Goal: Task Accomplishment & Management: Use online tool/utility

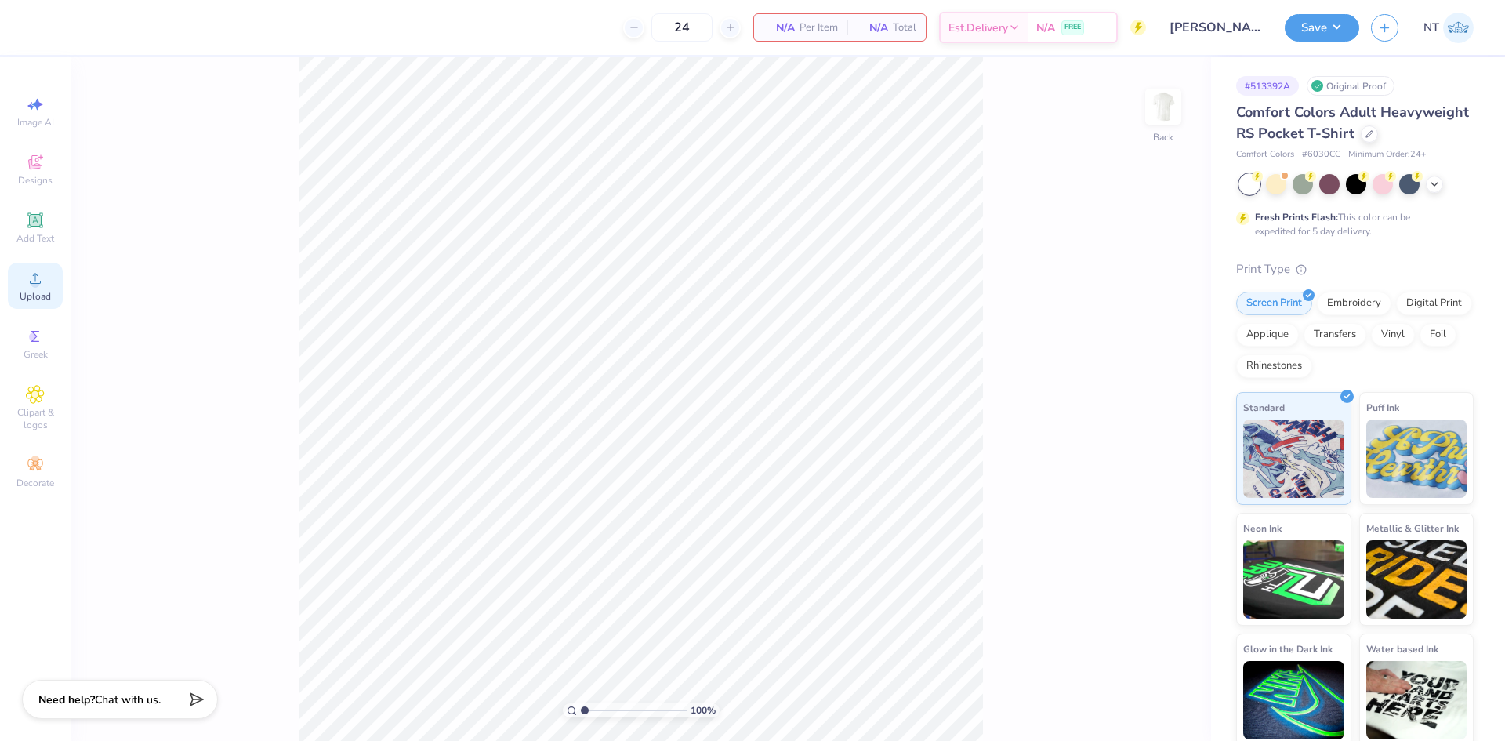
click at [37, 270] on icon at bounding box center [35, 278] width 19 height 19
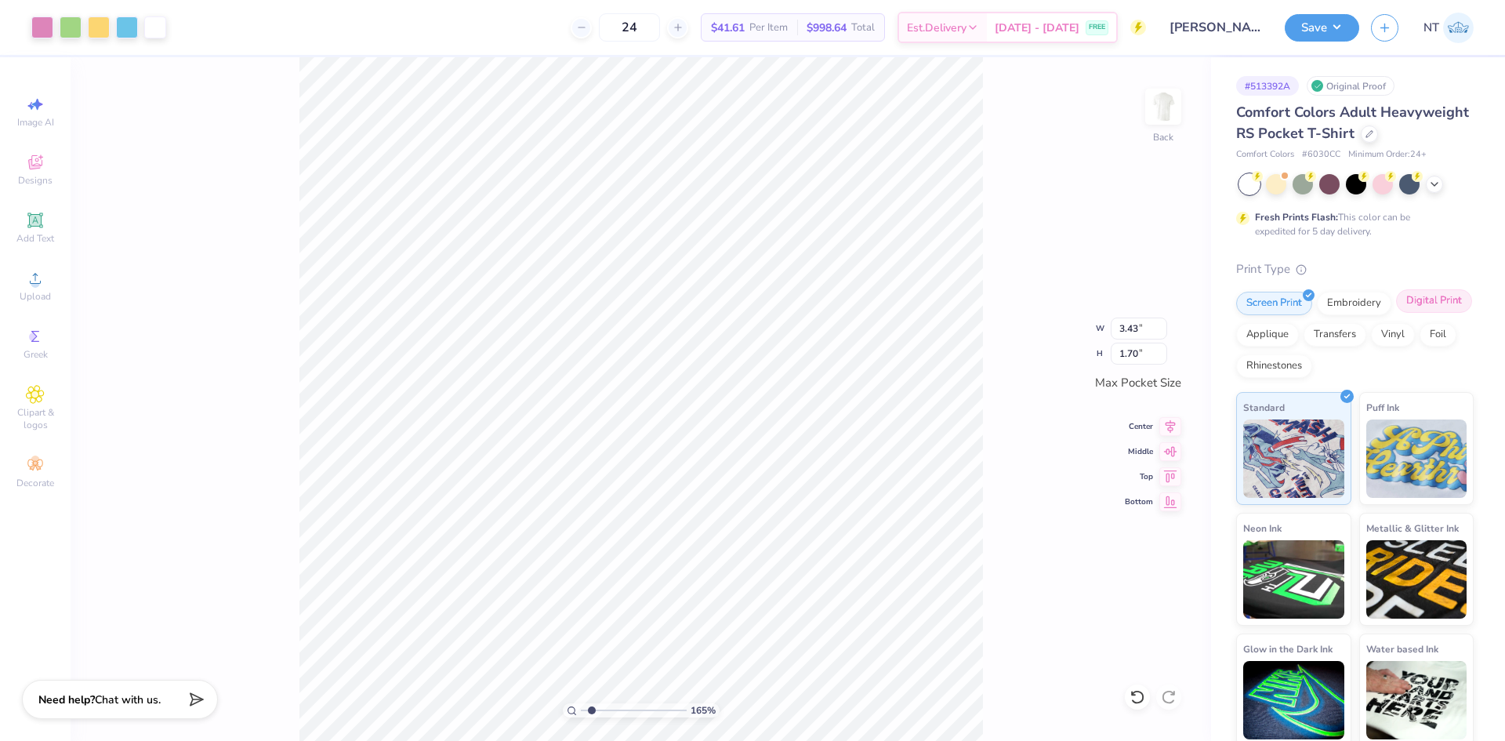
click at [1396, 313] on div "Digital Print" at bounding box center [1434, 301] width 76 height 24
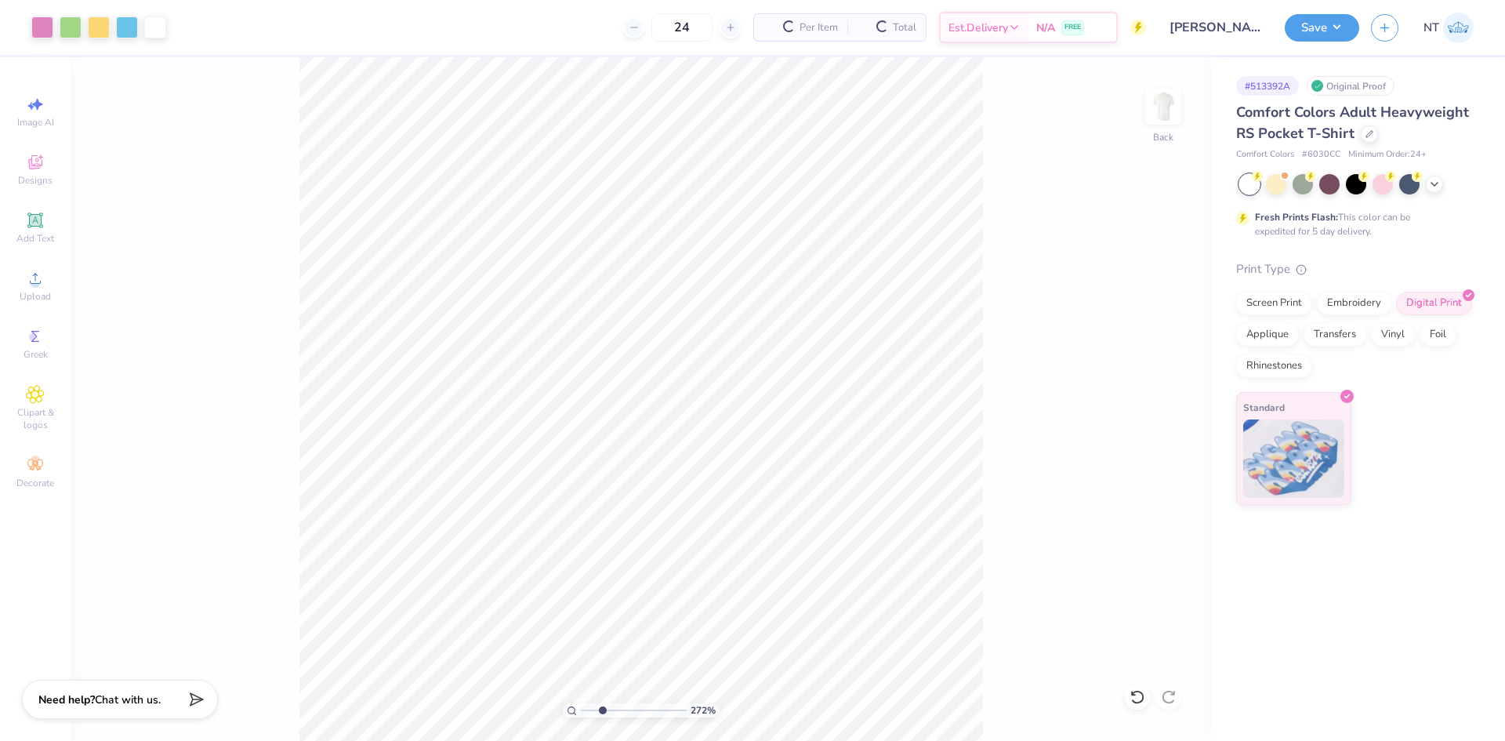
type input "2.71964205036602"
click at [1121, 323] on input "3.43" at bounding box center [1139, 329] width 56 height 22
click at [1121, 322] on input "3.43" at bounding box center [1139, 329] width 56 height 22
type input "4"
type input "2.71964205036602"
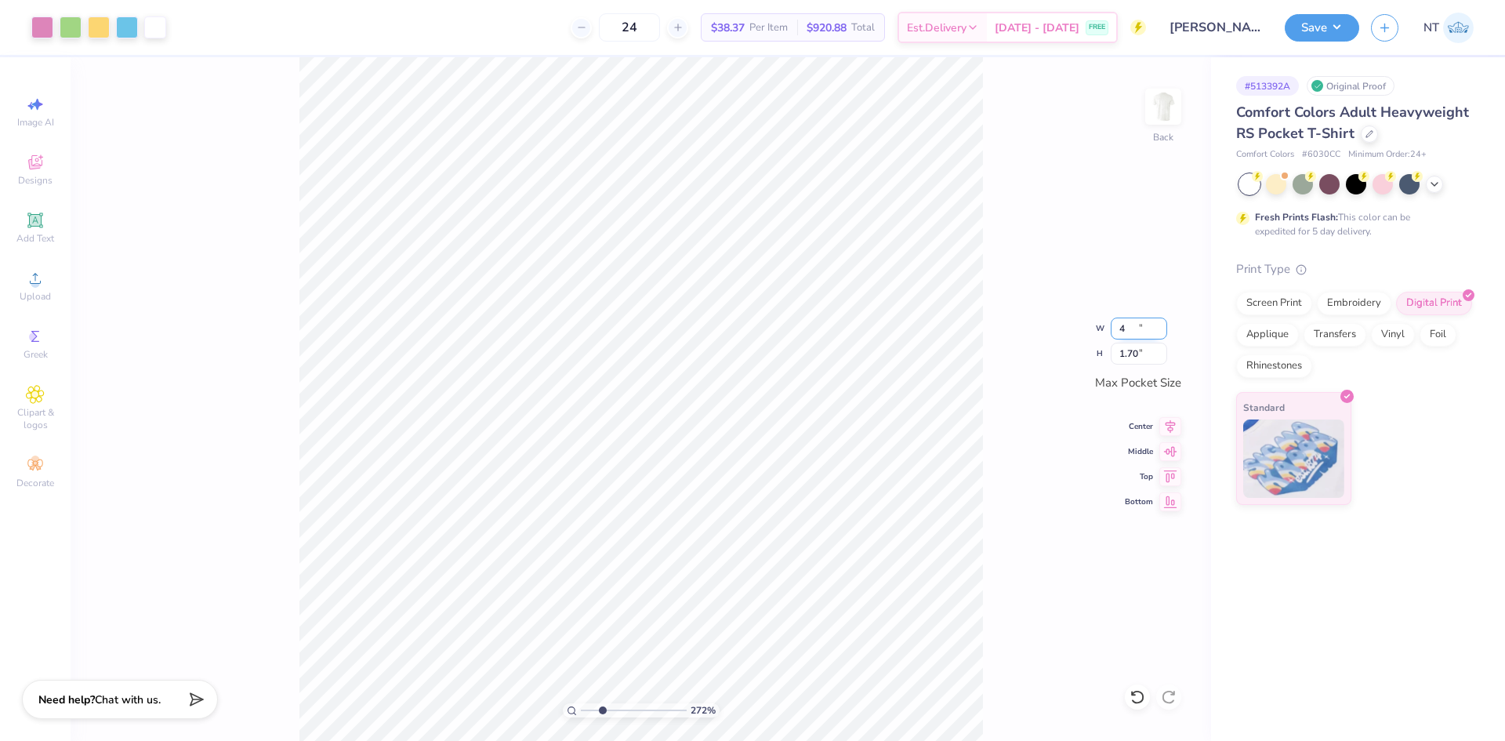
type input "3.50"
type input "1.73"
type input "1"
click at [1162, 74] on div "100 % Back" at bounding box center [641, 399] width 1141 height 684
click at [1165, 114] on img at bounding box center [1163, 106] width 63 height 63
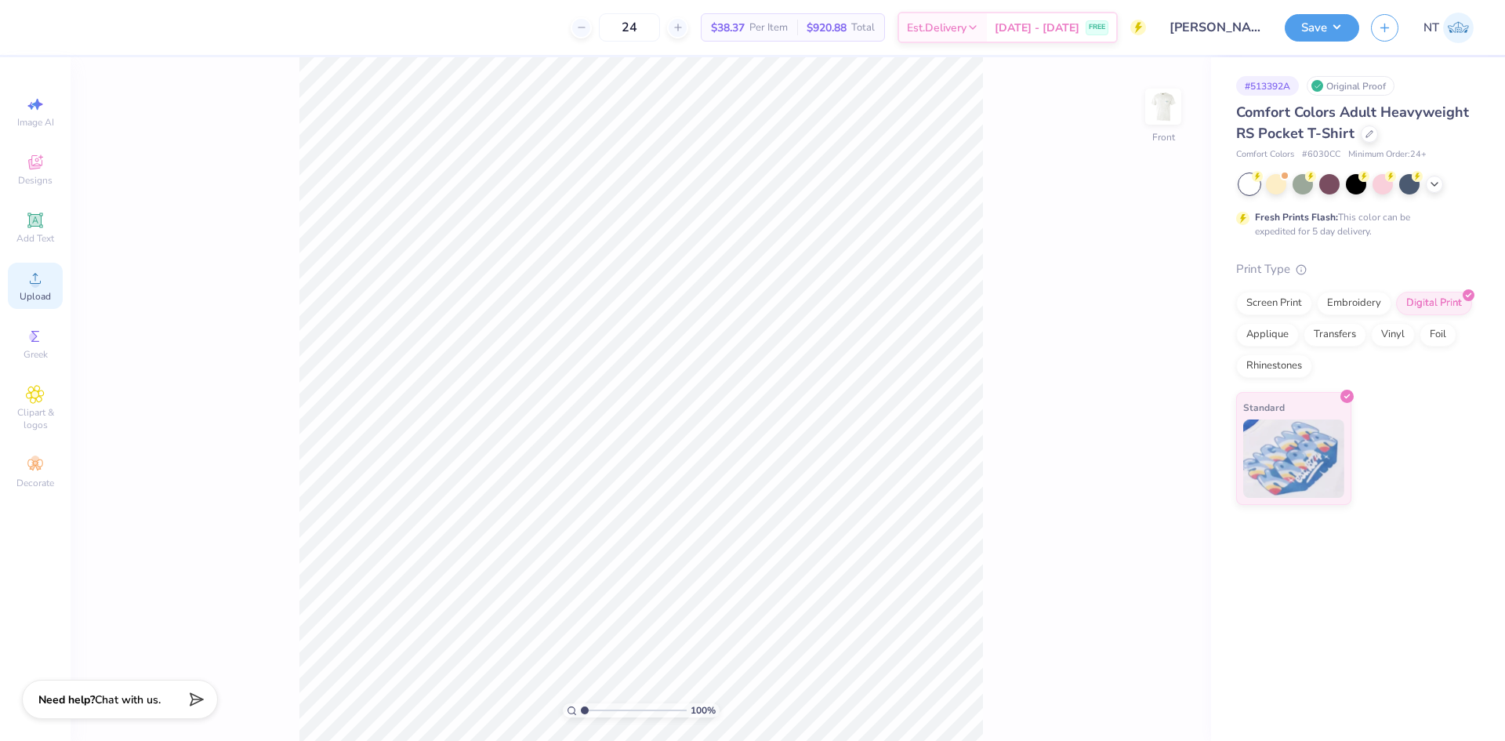
click at [21, 286] on div "Upload" at bounding box center [35, 286] width 55 height 46
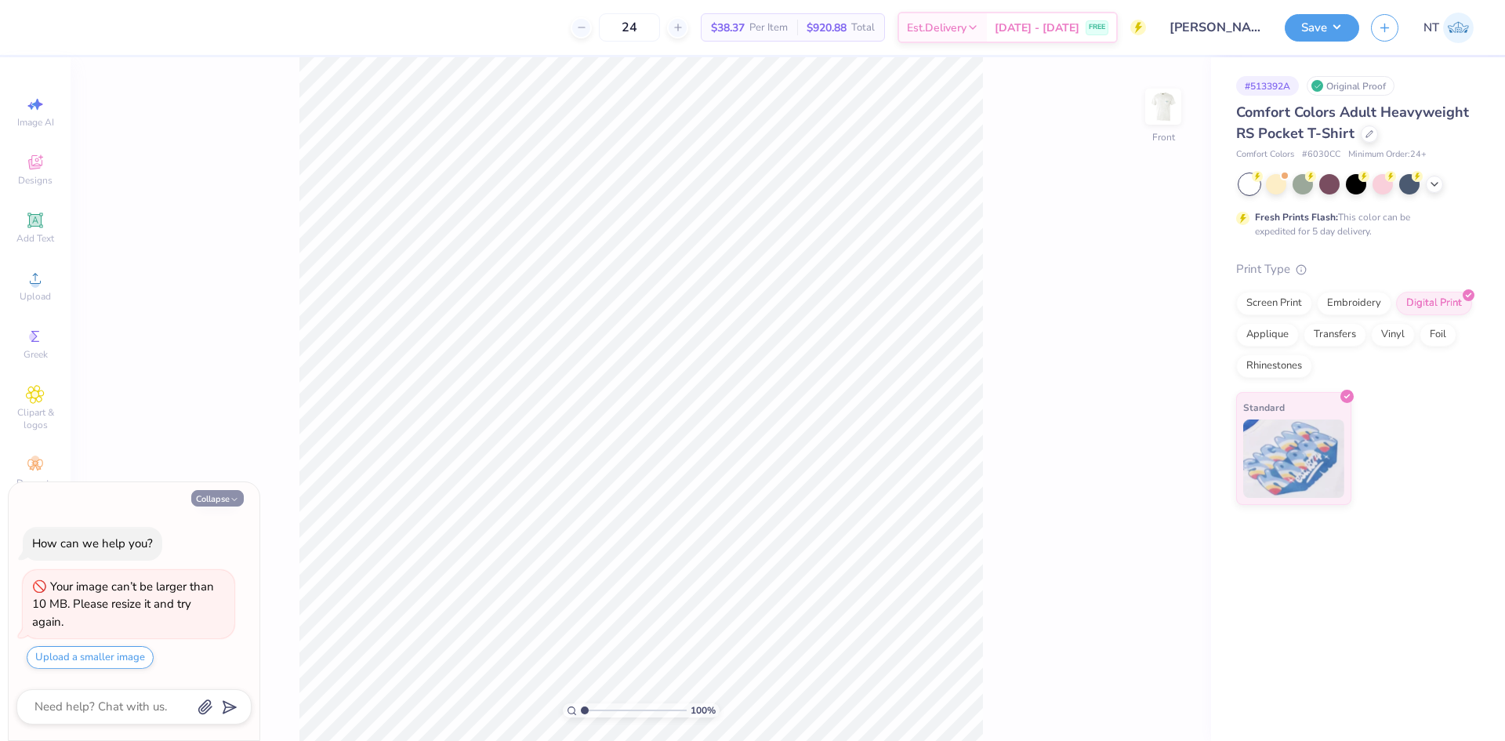
click at [216, 501] on button "Collapse" at bounding box center [217, 498] width 53 height 16
type textarea "x"
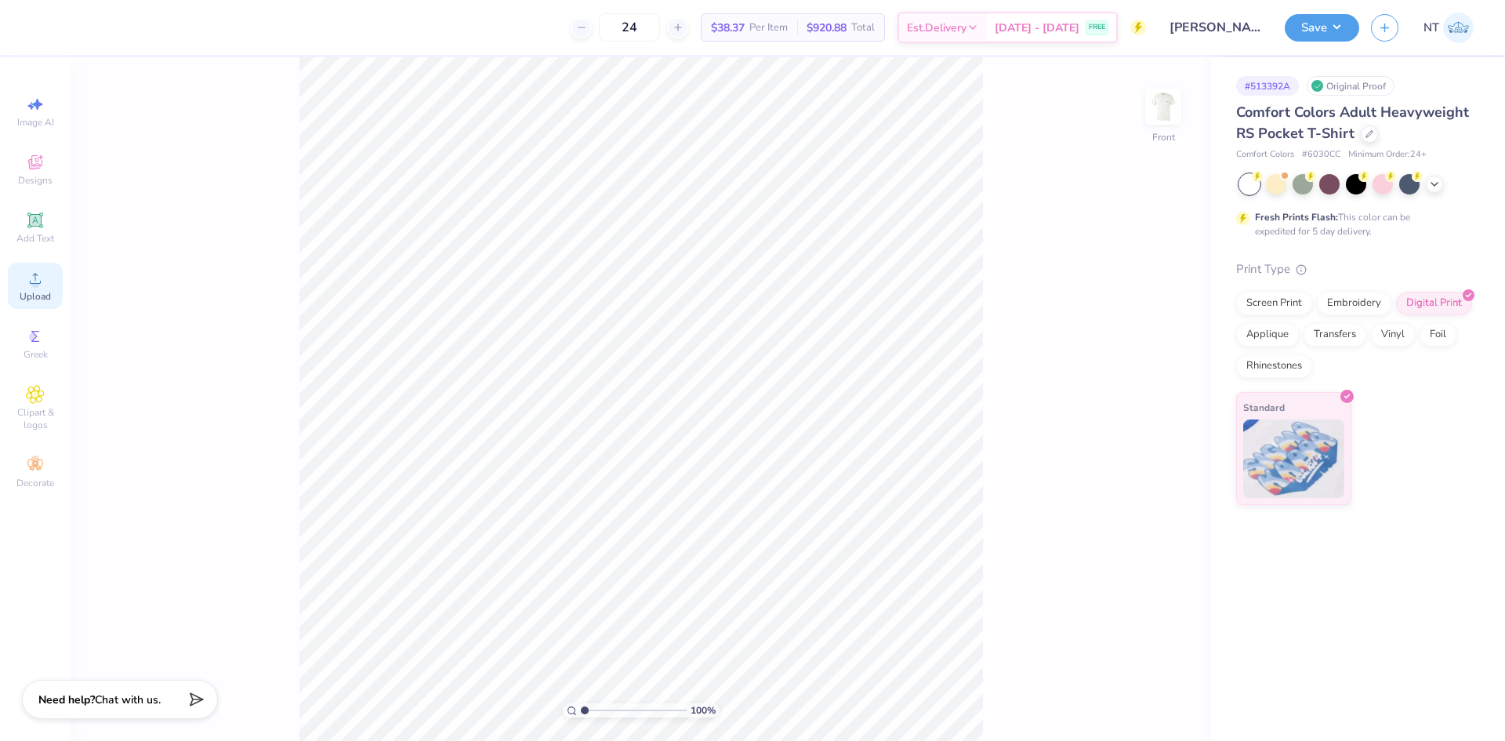
click at [20, 274] on div "Upload" at bounding box center [35, 286] width 55 height 46
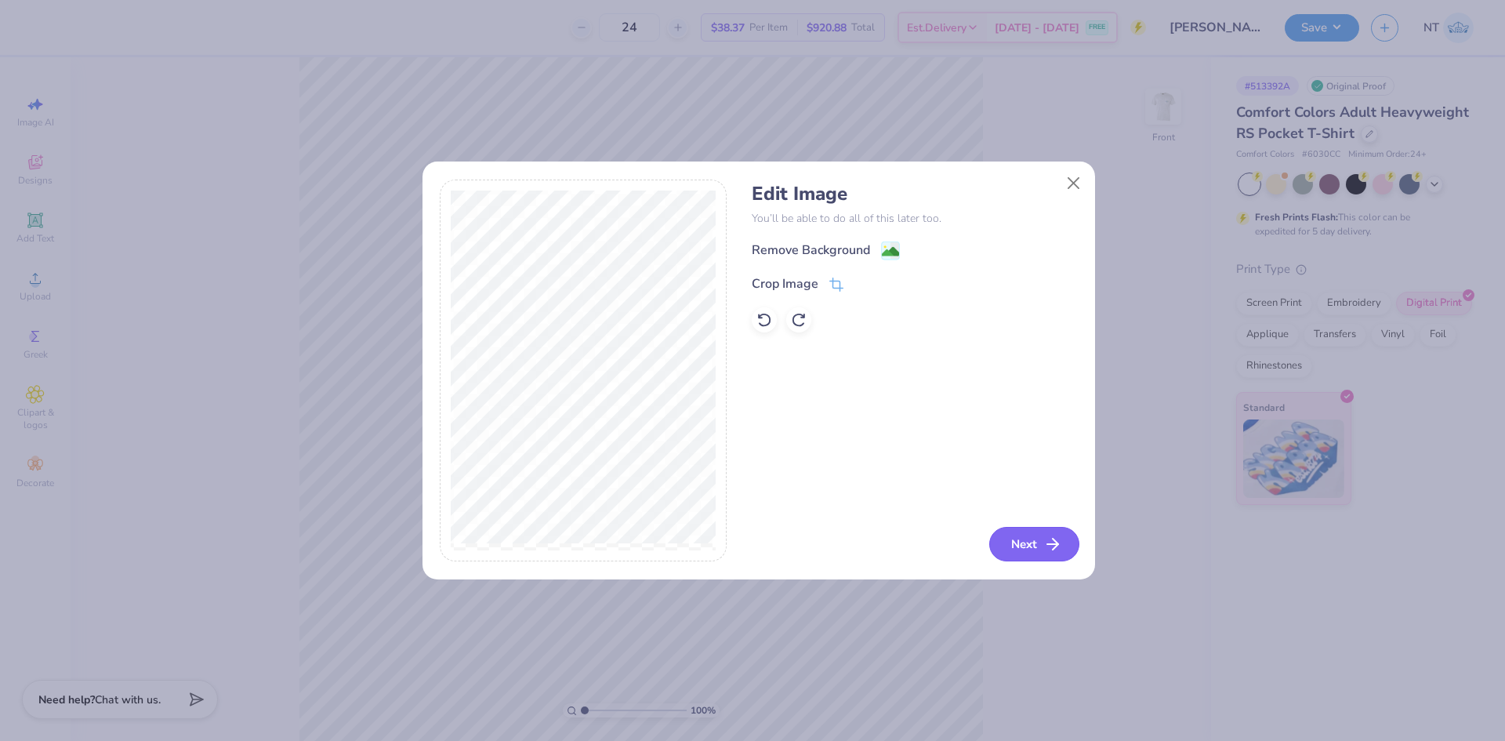
click at [1035, 554] on button "Next" at bounding box center [1034, 544] width 90 height 34
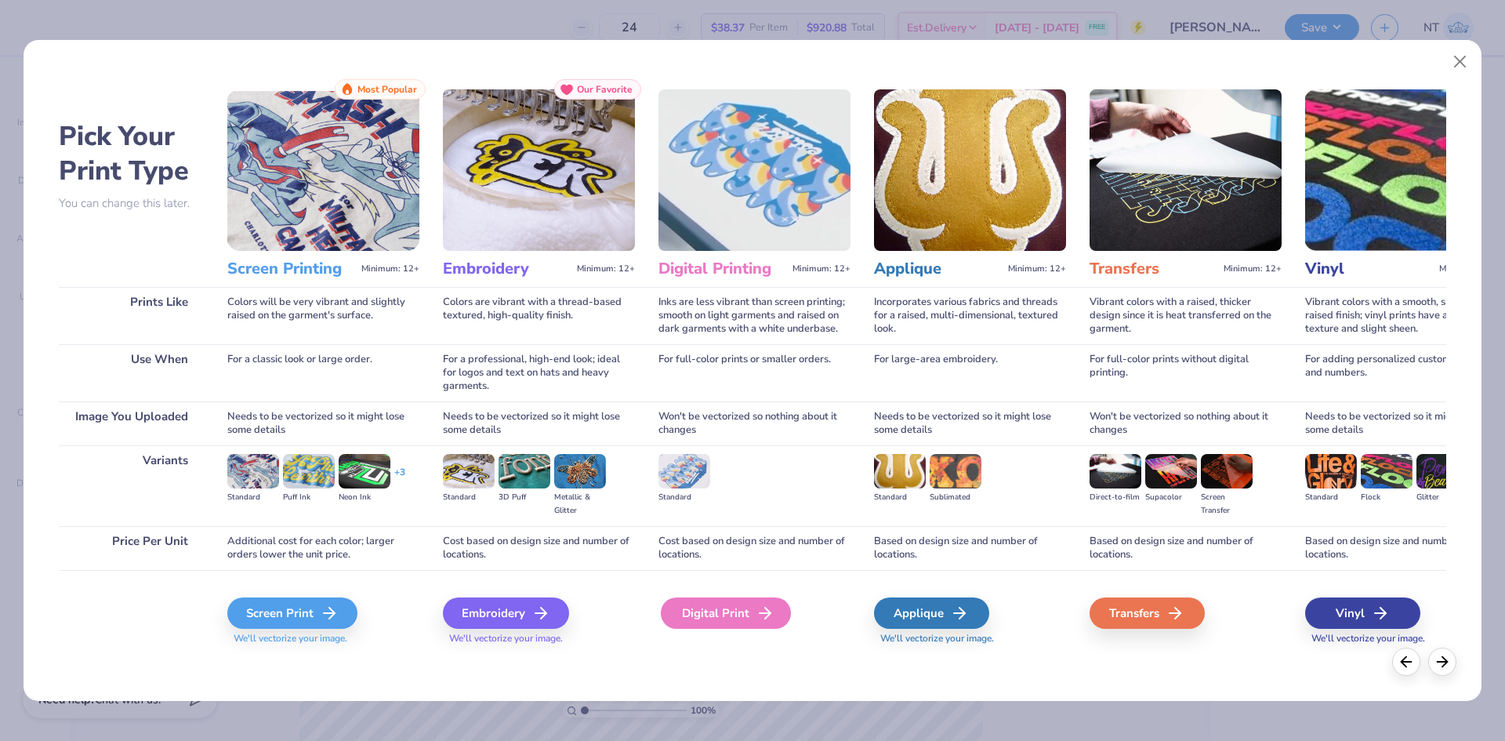
click at [706, 606] on div "Digital Print" at bounding box center [726, 612] width 130 height 31
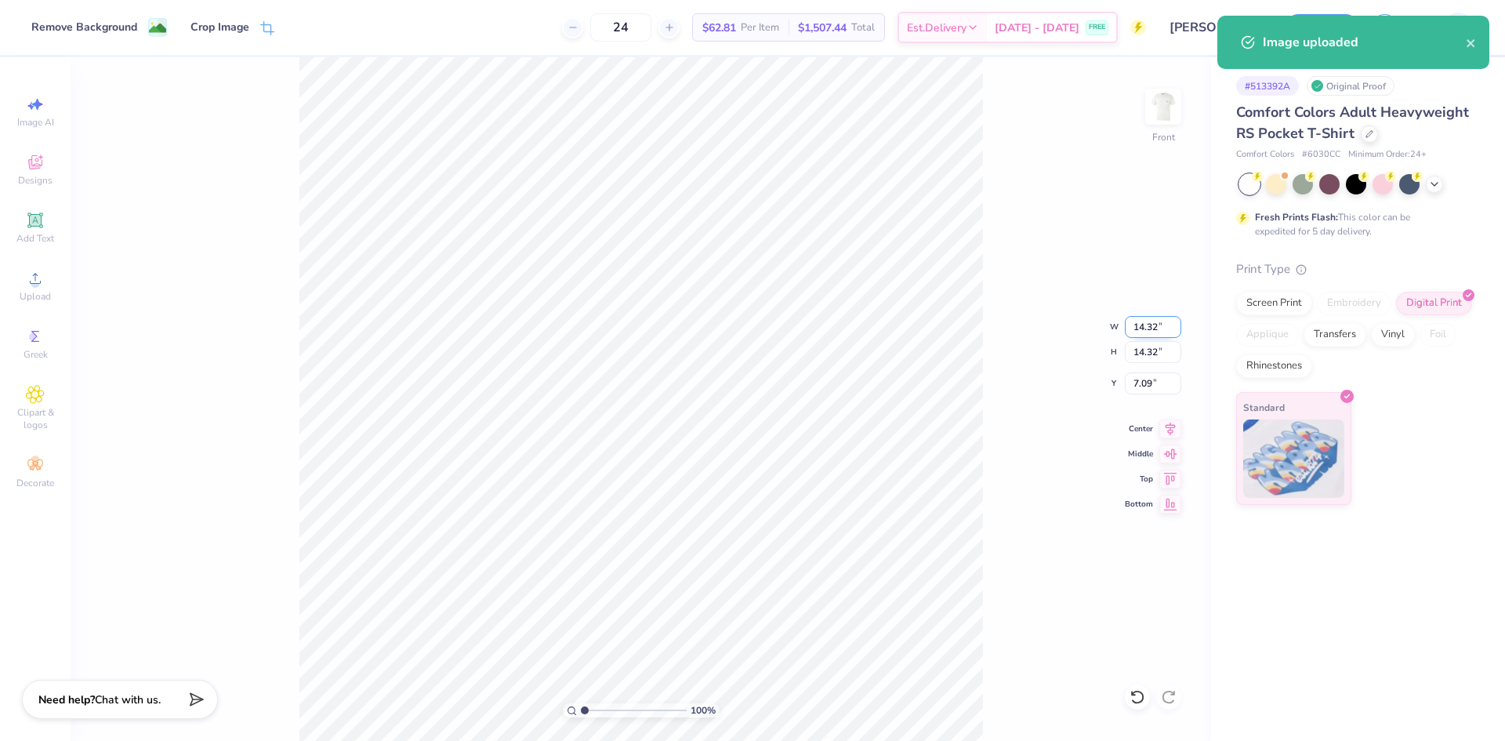
click at [1145, 329] on input "14.32" at bounding box center [1153, 327] width 56 height 22
type input "12.00"
type input "8.25"
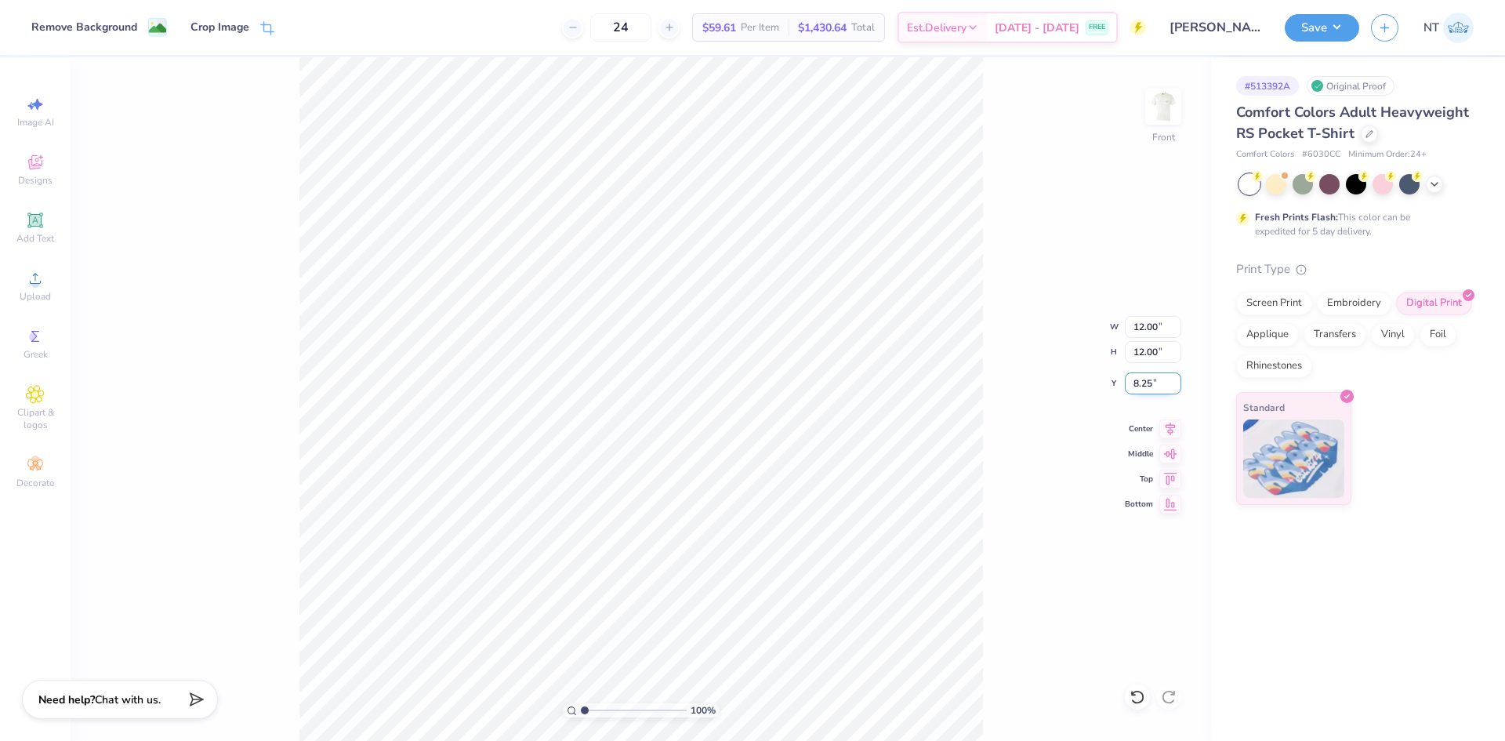
click at [1132, 385] on input "8.25" at bounding box center [1153, 383] width 56 height 22
type input "3.00"
click at [997, 543] on div "100 % Front" at bounding box center [641, 399] width 1141 height 684
click at [1167, 113] on img at bounding box center [1163, 106] width 63 height 63
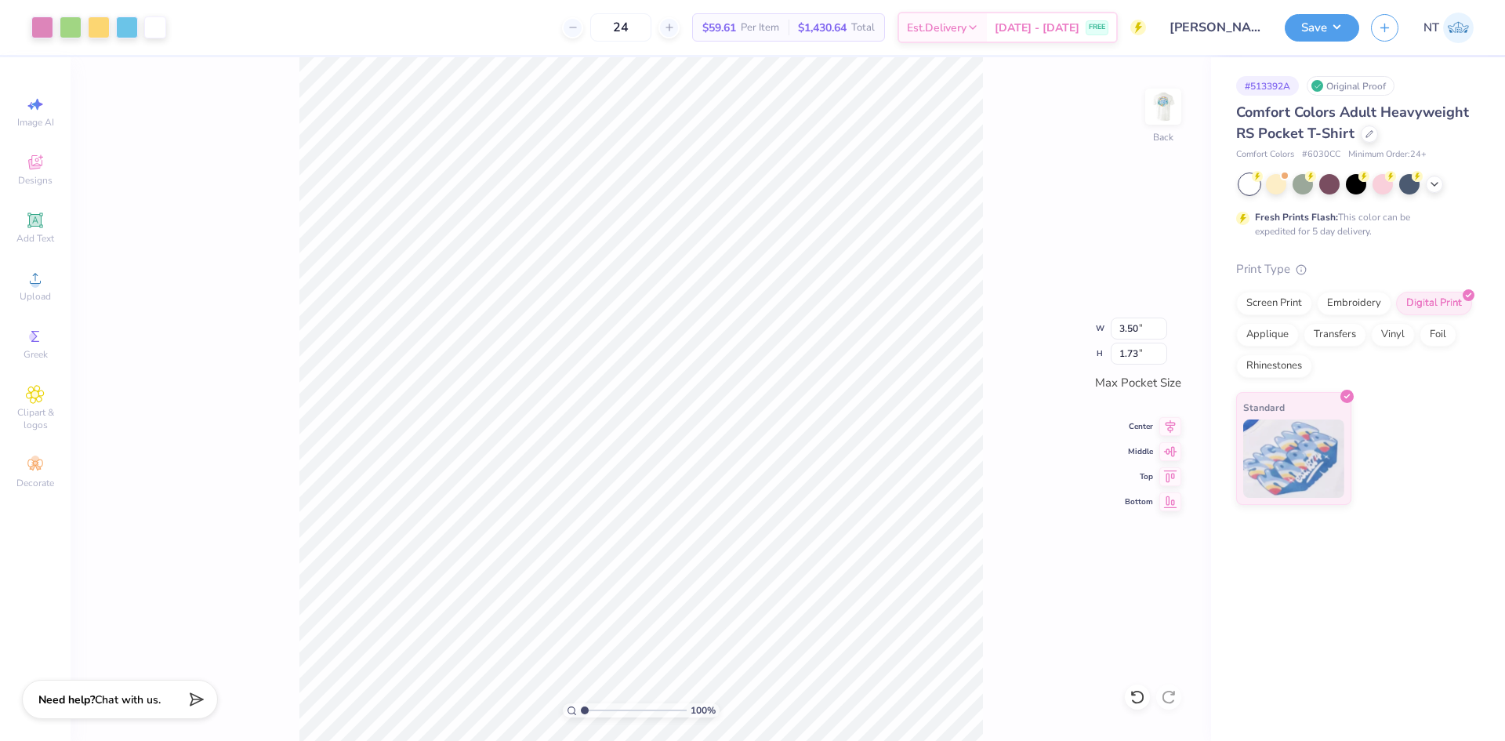
click at [1185, 107] on div "100 % Back W 3.50 3.50 " H 1.73 1.73 " Max Pocket Size Center Middle Top Bottom" at bounding box center [641, 399] width 1141 height 684
click at [1164, 107] on img at bounding box center [1163, 106] width 63 height 63
click at [48, 275] on div "Upload" at bounding box center [35, 286] width 55 height 46
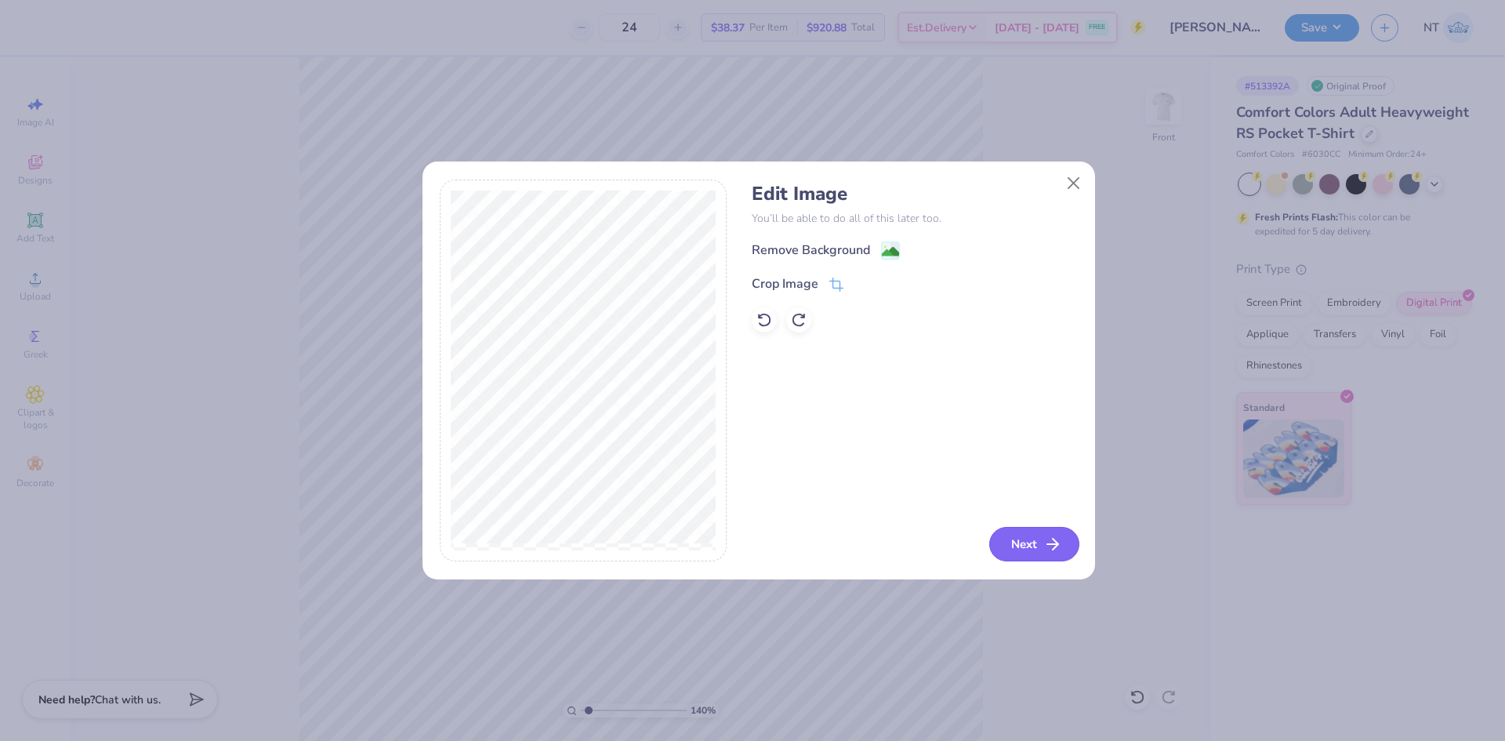
click at [1011, 556] on button "Next" at bounding box center [1034, 544] width 90 height 34
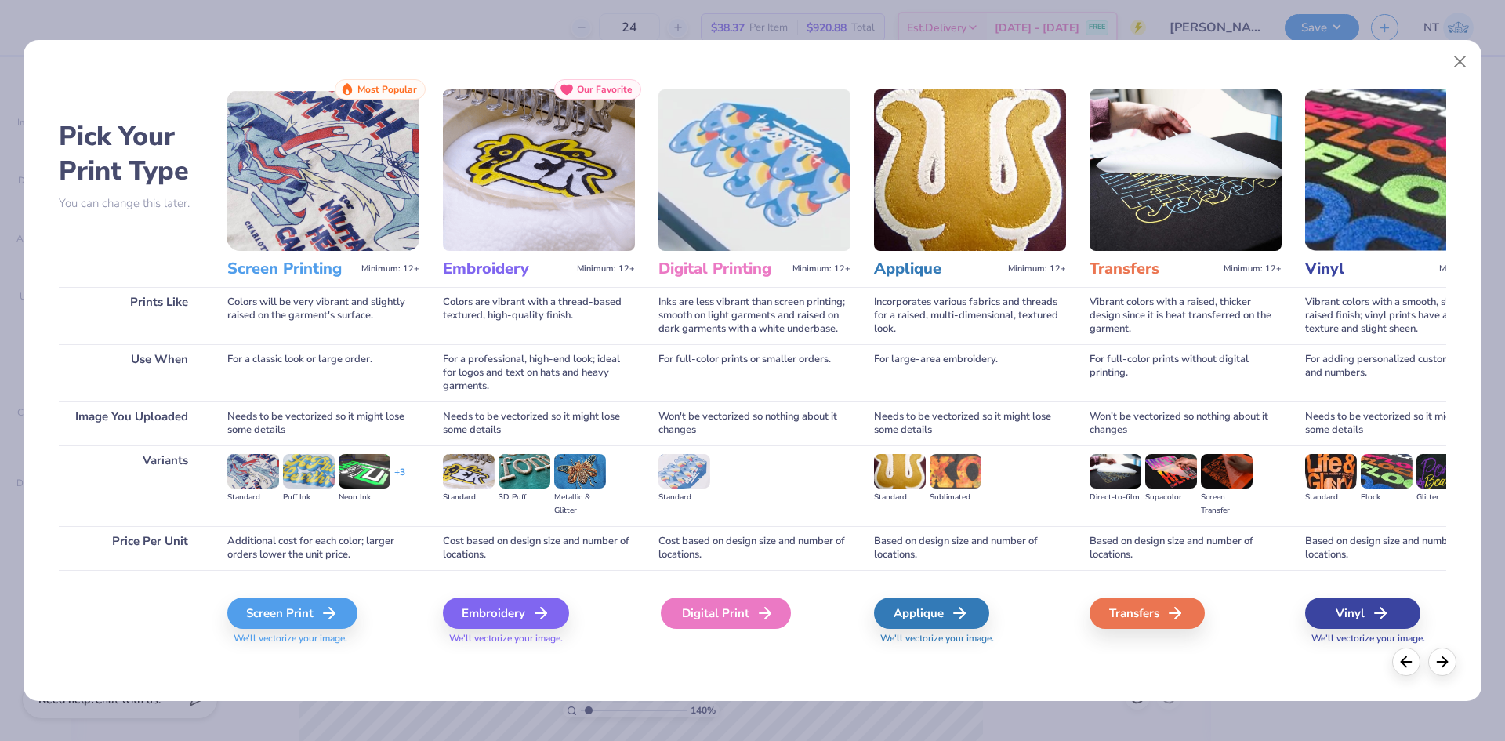
click at [740, 612] on div "Digital Print" at bounding box center [726, 612] width 130 height 31
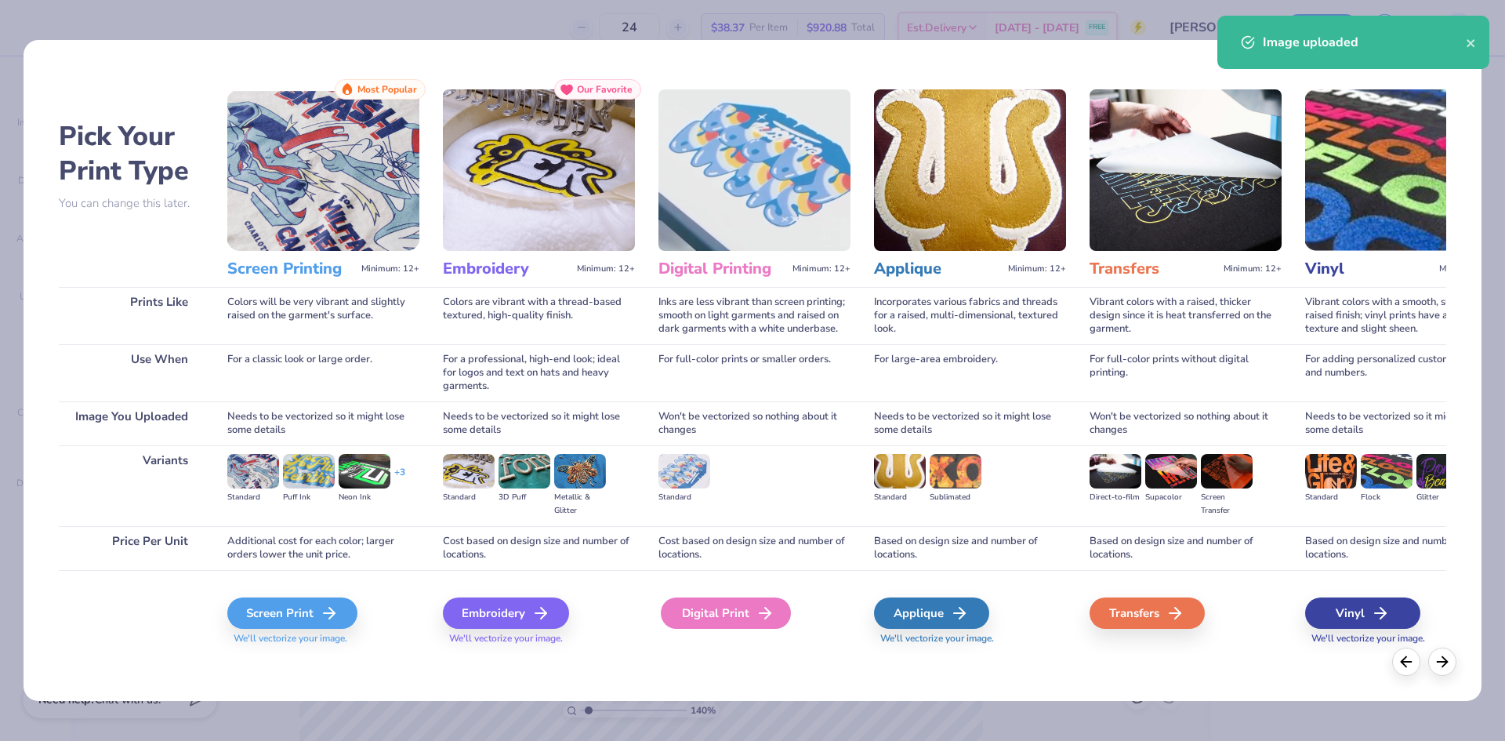
type input "1.39584517333909"
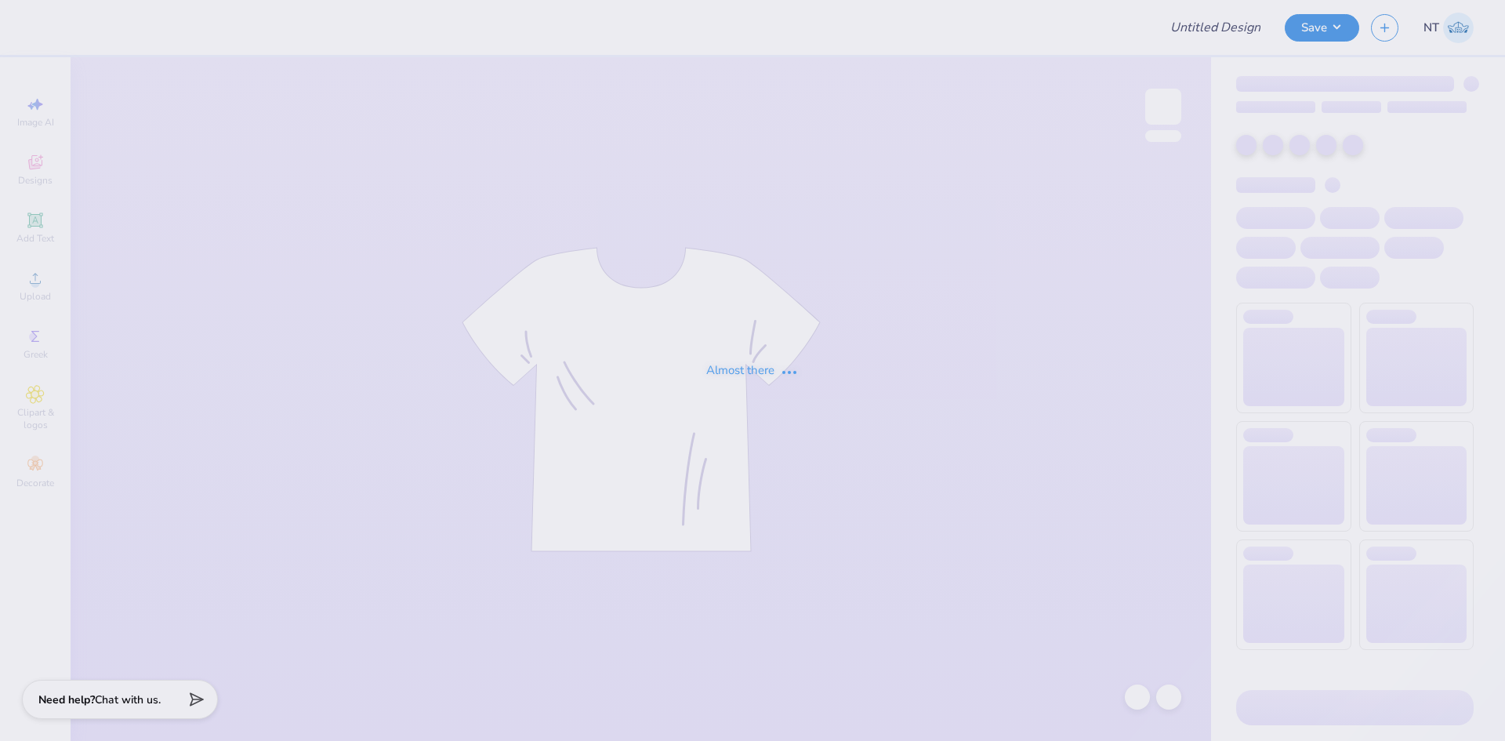
type input "Beta Sig Parents Weekend 2025"
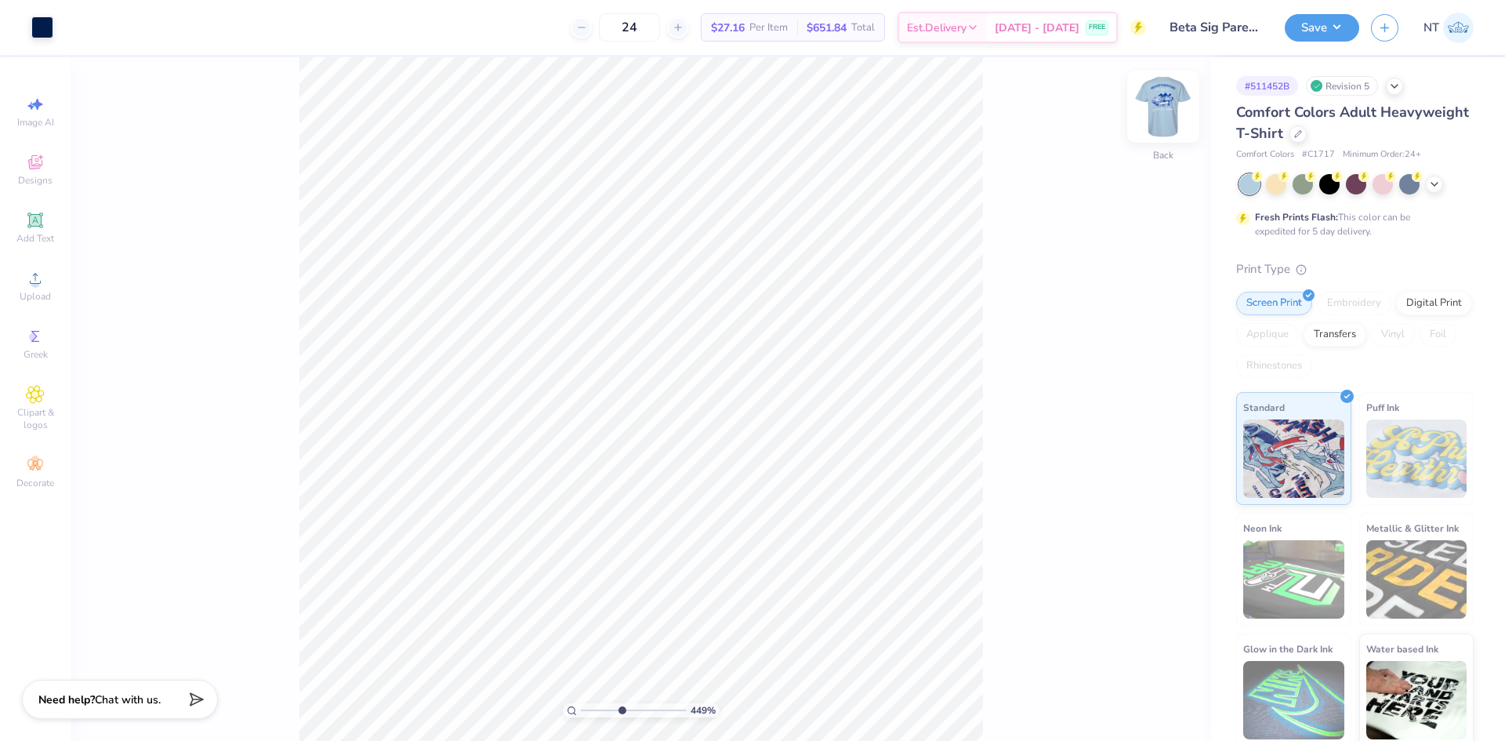
click at [1165, 118] on img at bounding box center [1163, 106] width 63 height 63
click at [1168, 110] on img at bounding box center [1163, 106] width 63 height 63
click at [1157, 107] on img at bounding box center [1163, 106] width 63 height 63
click at [77, 24] on div at bounding box center [71, 26] width 22 height 22
type input "1.39584517333908"
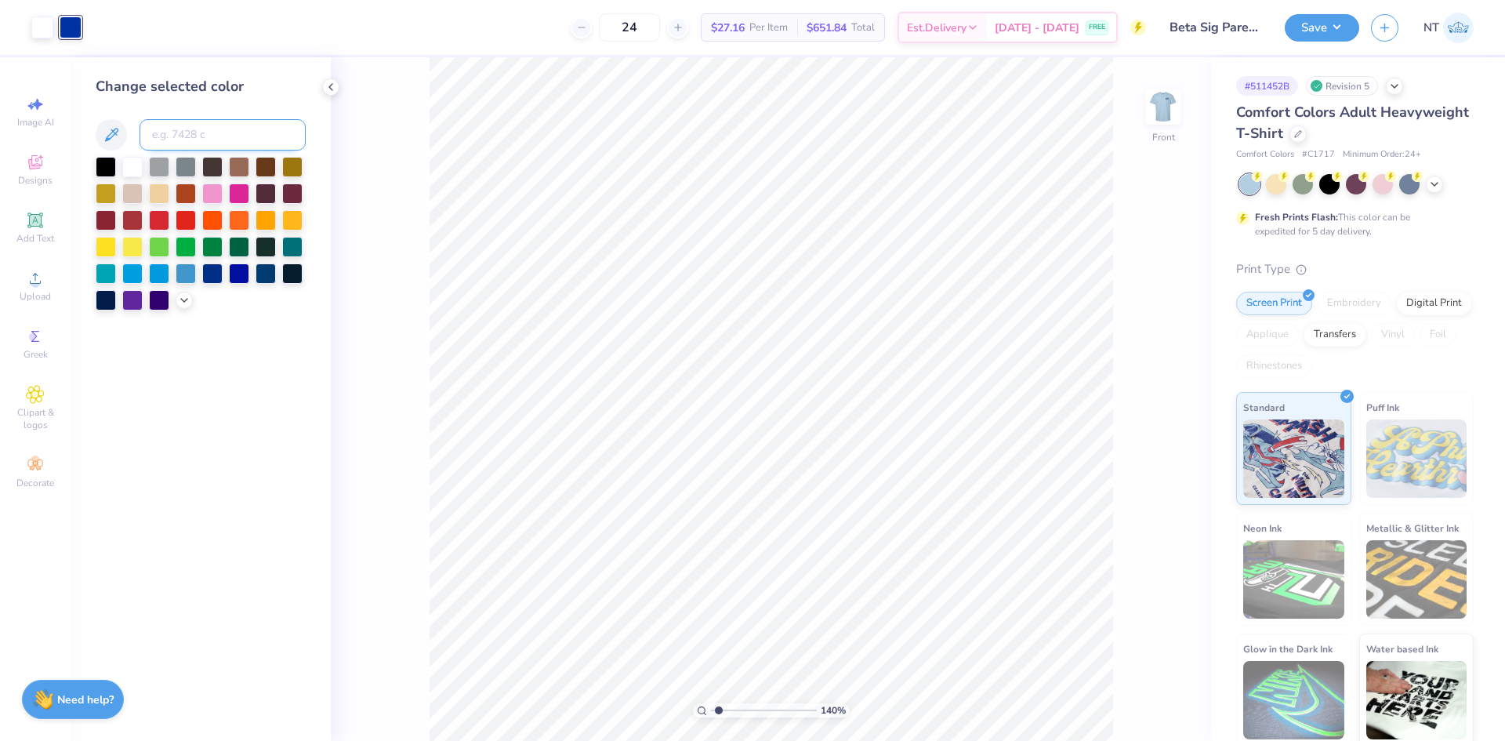
click at [192, 137] on input at bounding box center [223, 134] width 166 height 31
type input "2768"
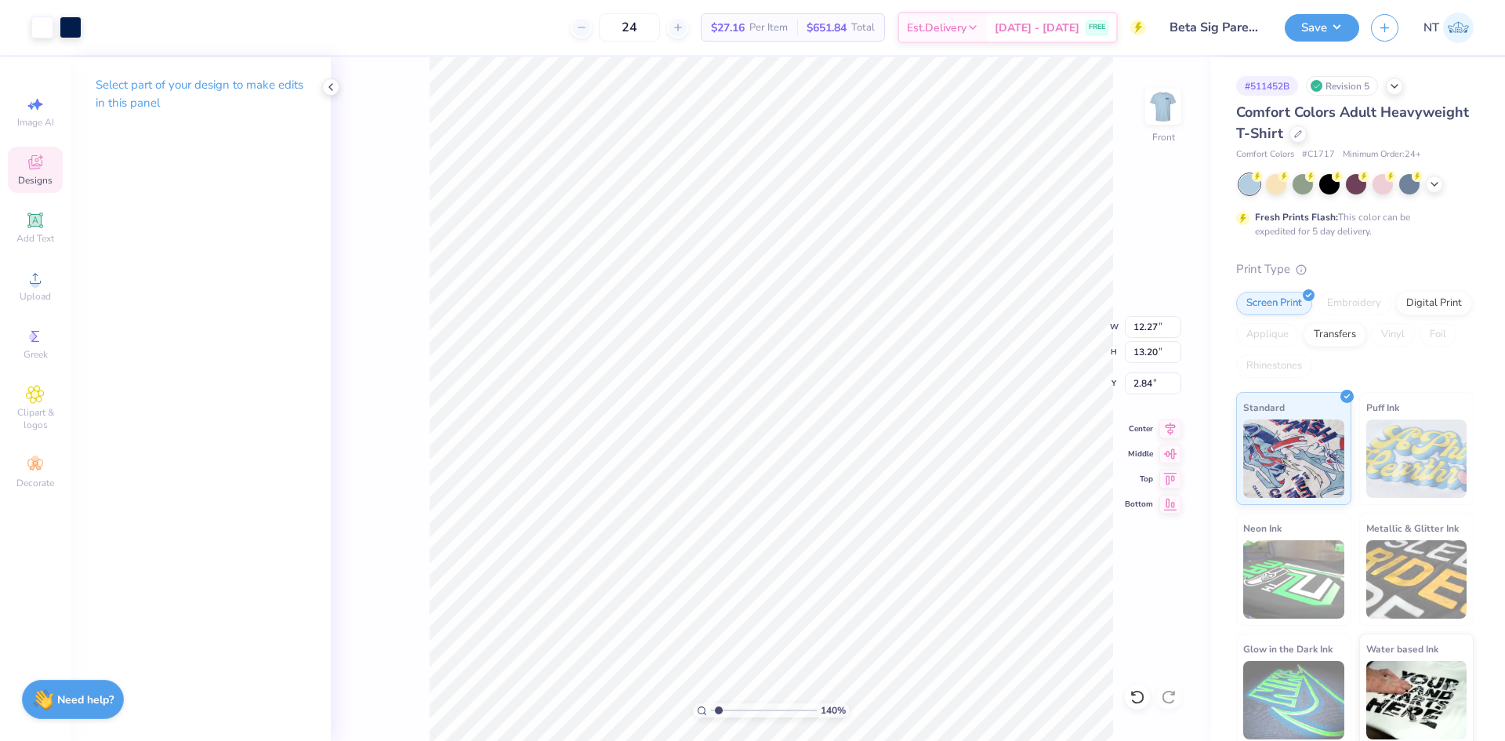
type input "1.39584517333909"
type input "3.53"
click at [1135, 322] on input "12.27" at bounding box center [1153, 327] width 56 height 22
type input "12"
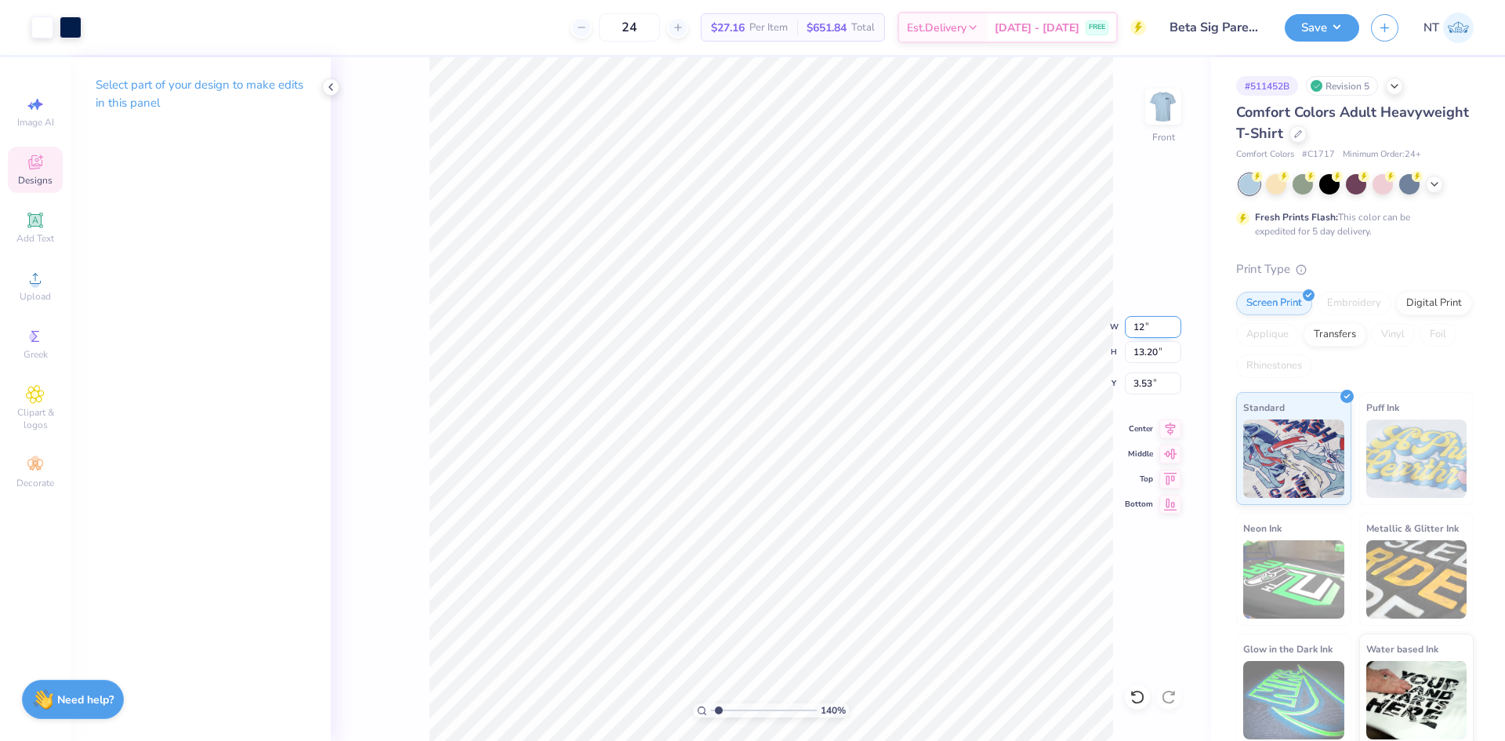
type input "1.39584517333909"
type input "12.00"
type input "12.91"
type input "3.67"
type input "1"
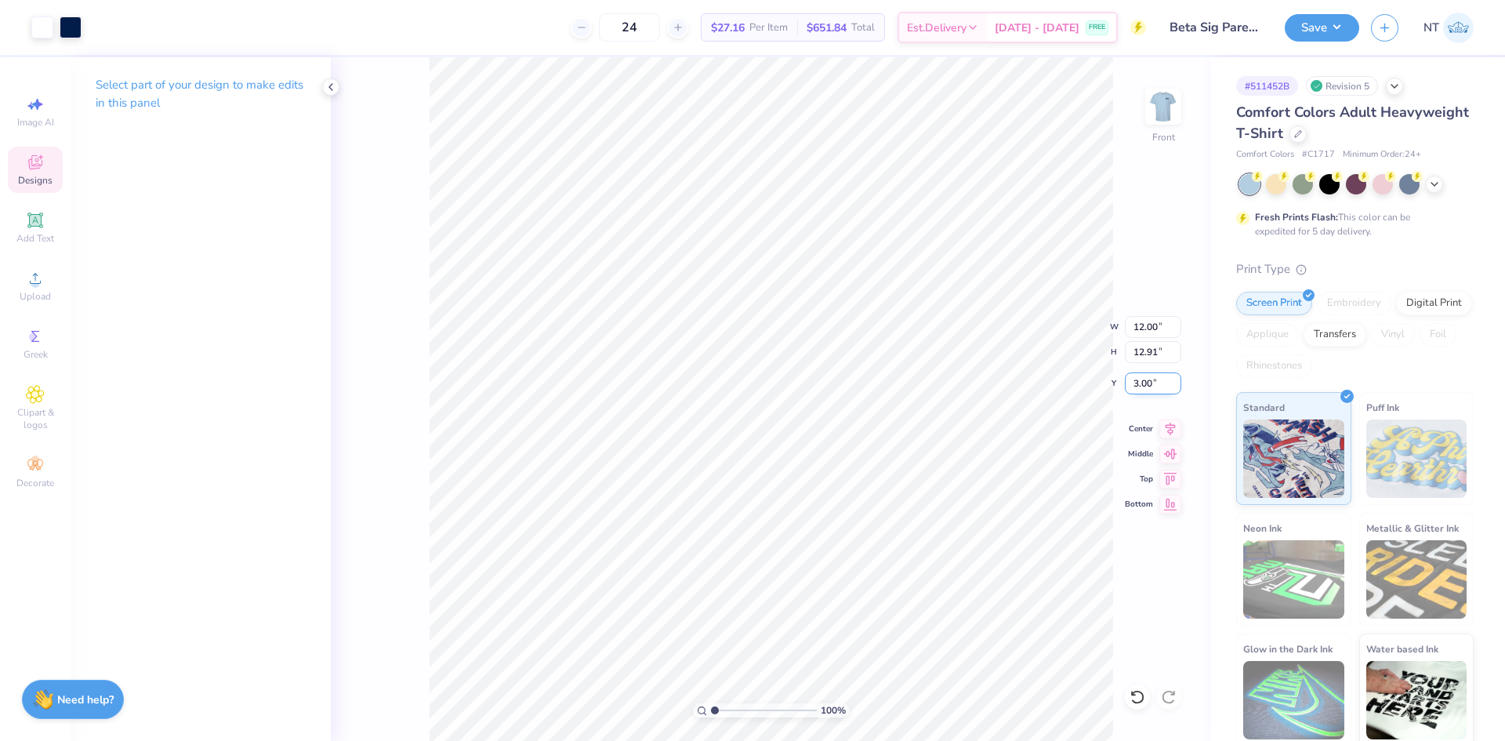
type input "3.00"
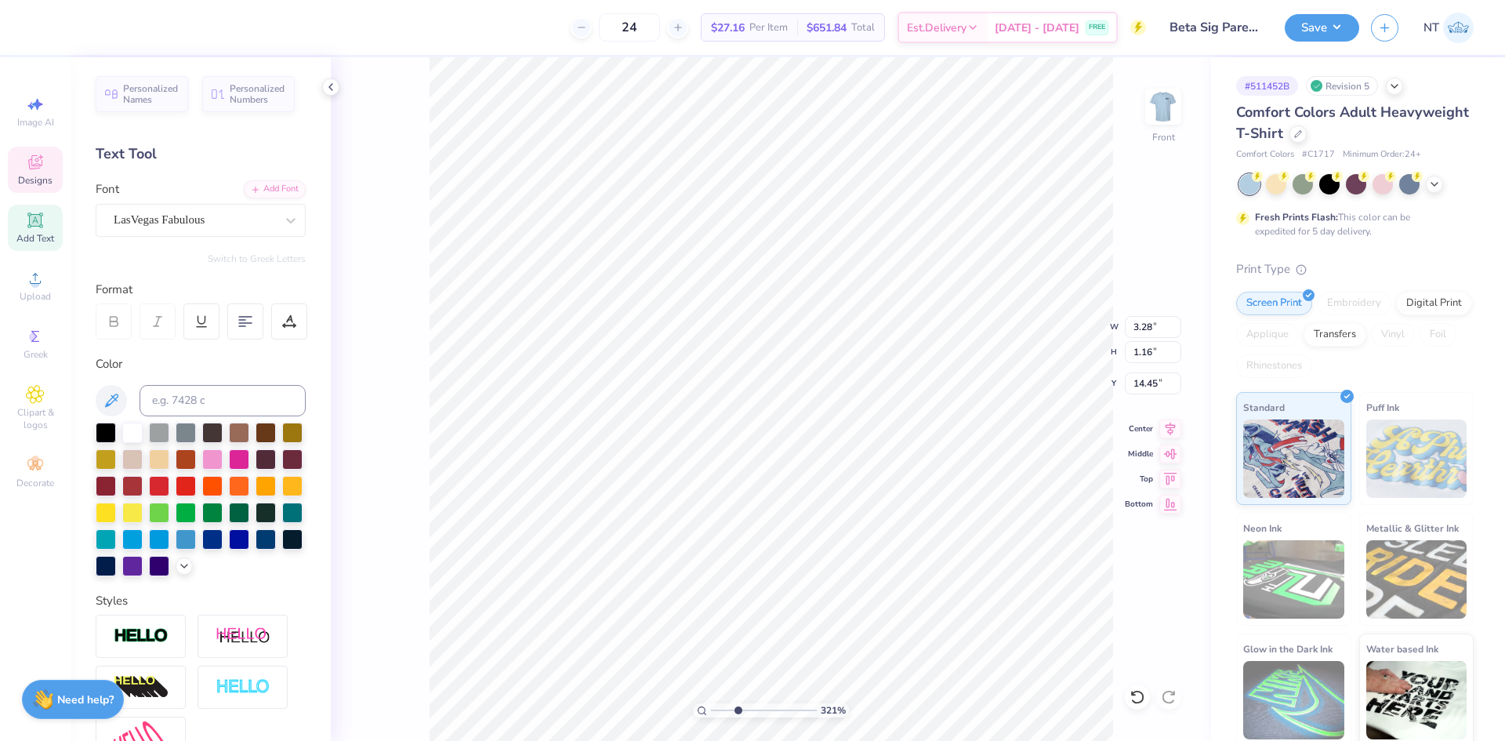
type input "3.21314535235116"
type input "14.53"
click at [1166, 427] on icon at bounding box center [1171, 426] width 22 height 19
click at [1165, 423] on icon at bounding box center [1171, 426] width 22 height 19
type input "2.71964205036602"
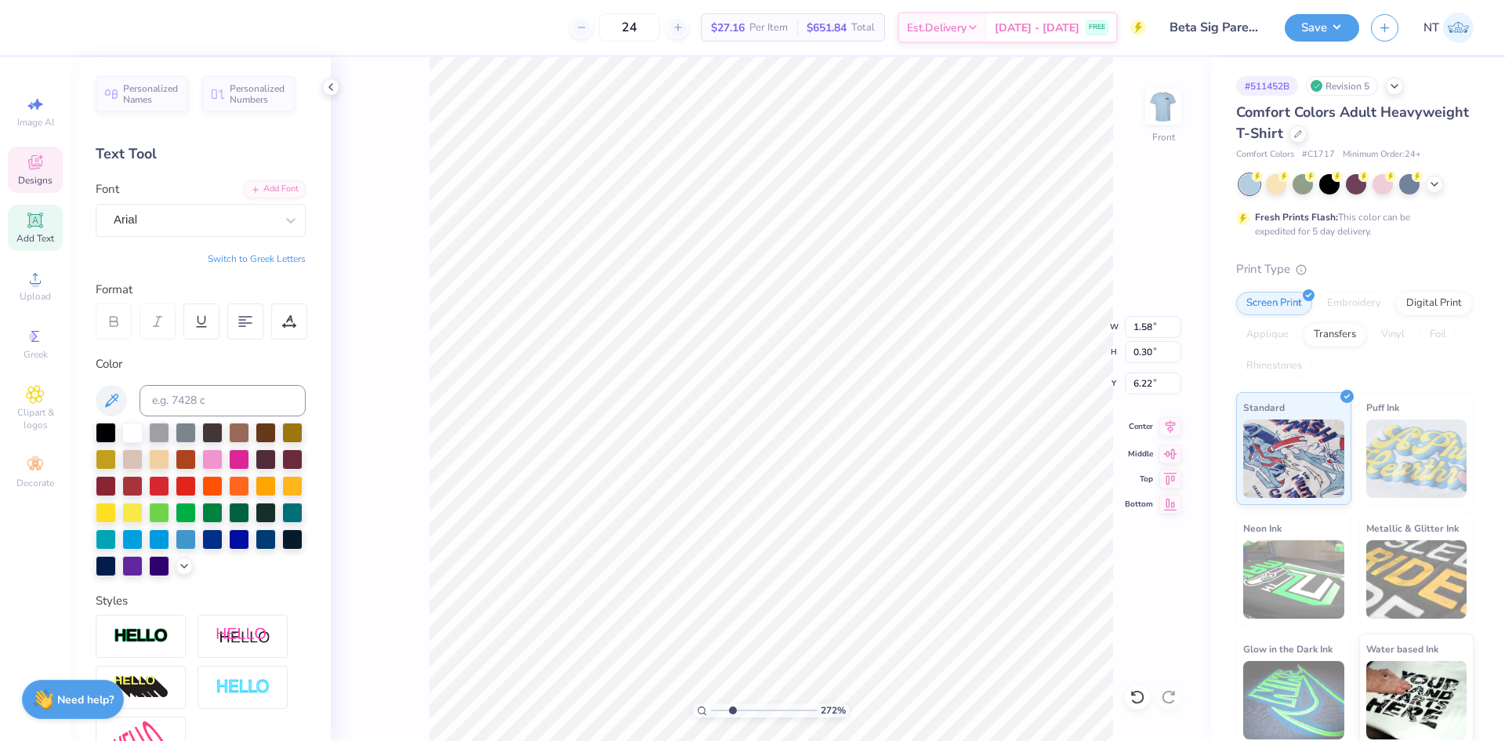
type input "5.86"
type input "1.39"
type input "4.84"
click at [1167, 440] on div "272 % Front W 5.86 5.86 " H 1.39 1.39 " Y 4.84 4.84 " Center Middle Top Bottom" at bounding box center [771, 399] width 880 height 684
click at [1172, 427] on icon at bounding box center [1171, 426] width 22 height 19
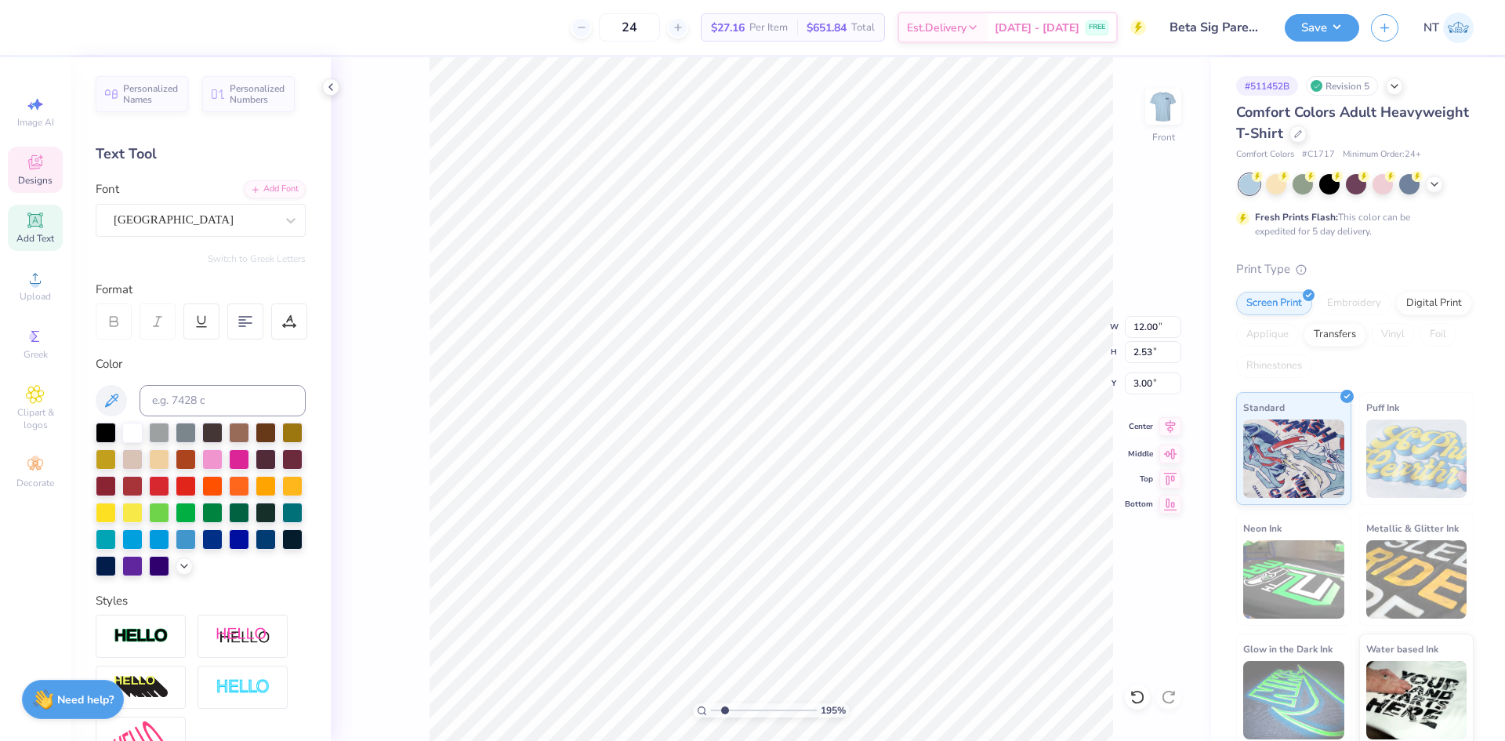
click at [1173, 427] on icon at bounding box center [1171, 426] width 22 height 19
type input "1.94838374793402"
type input "1.58"
type input "0.30"
type input "6.22"
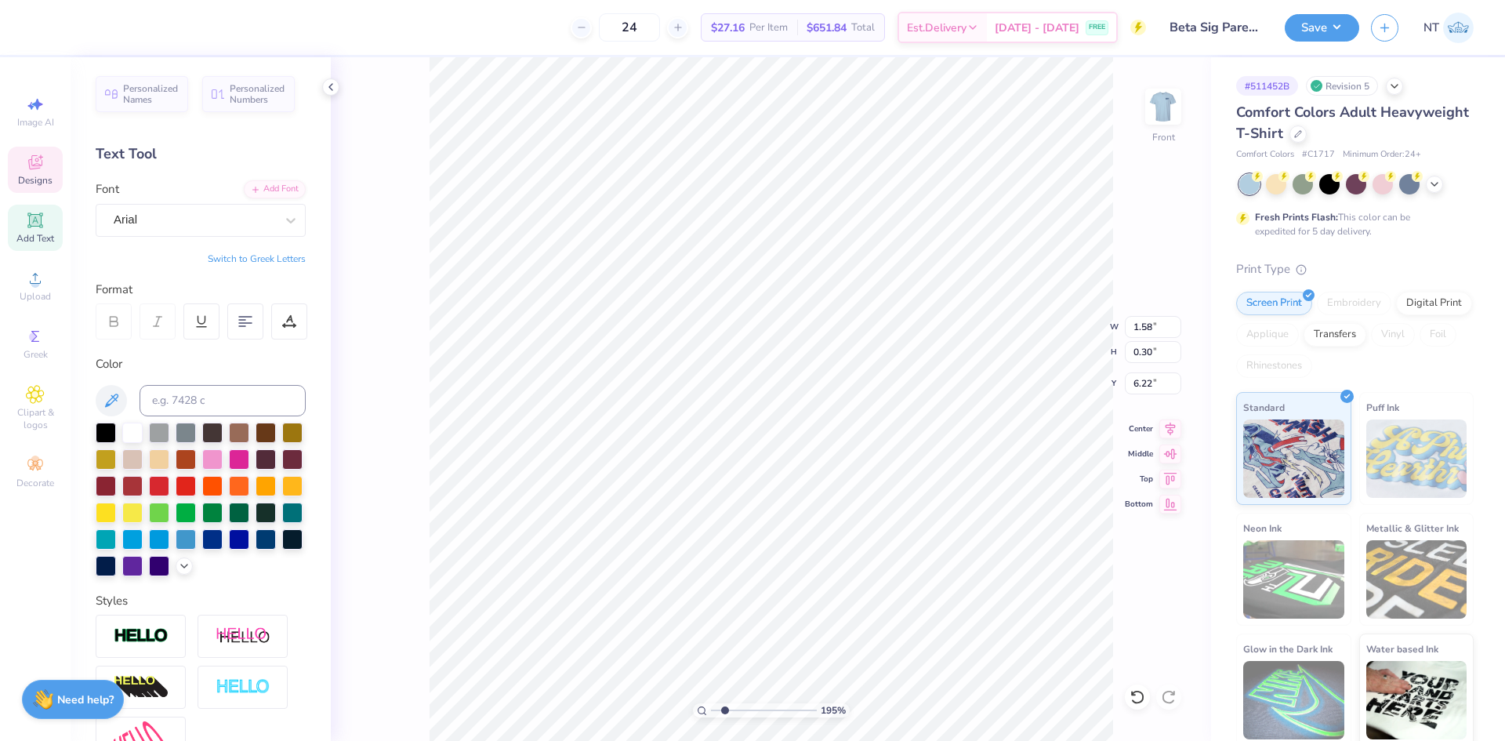
type input "1.94838374793402"
type input "1.08"
type input "0.27"
type input "14.73"
type input "1.94838374793402"
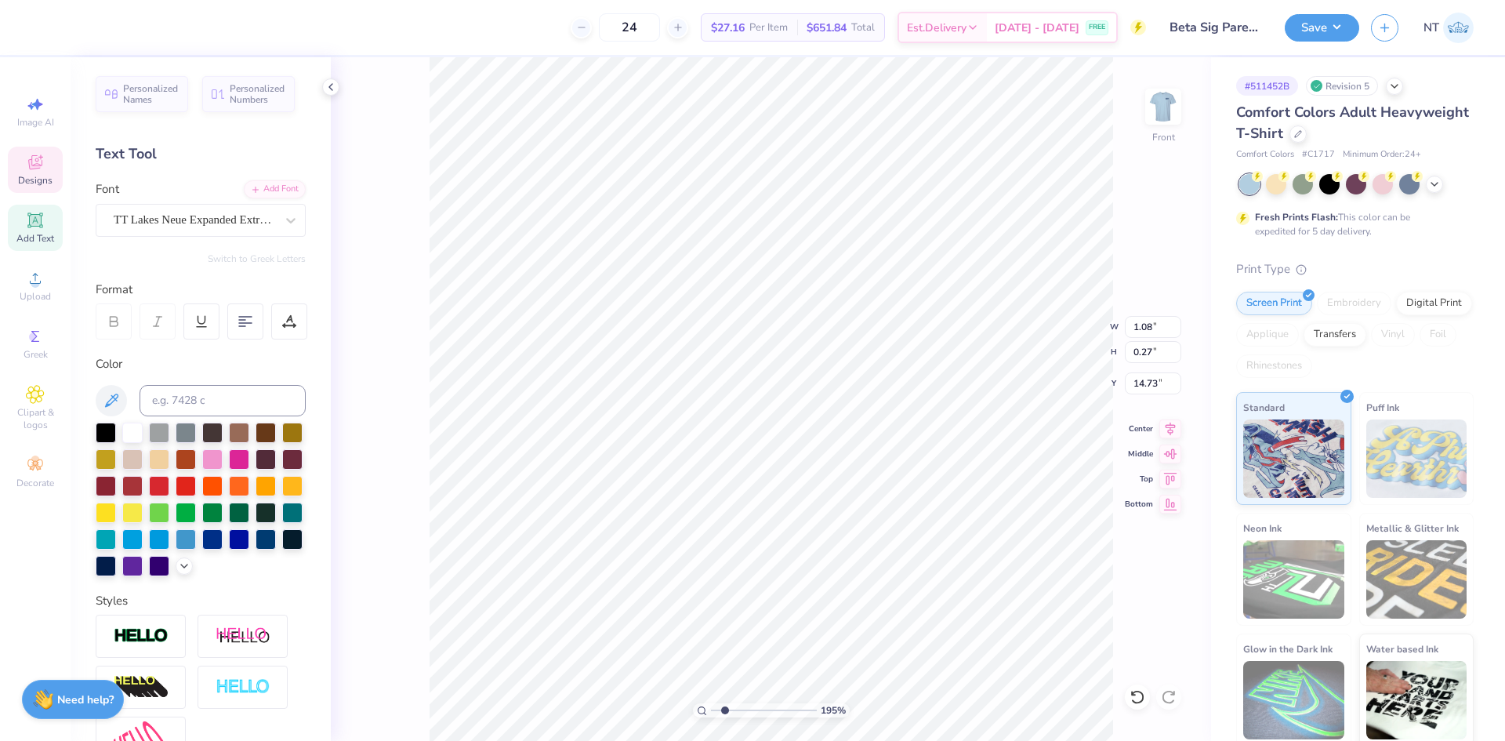
type input "1.58"
type input "0.30"
type input "6.22"
click at [136, 200] on div "Font Arial" at bounding box center [201, 208] width 210 height 56
click at [151, 223] on div "Arial" at bounding box center [194, 220] width 165 height 24
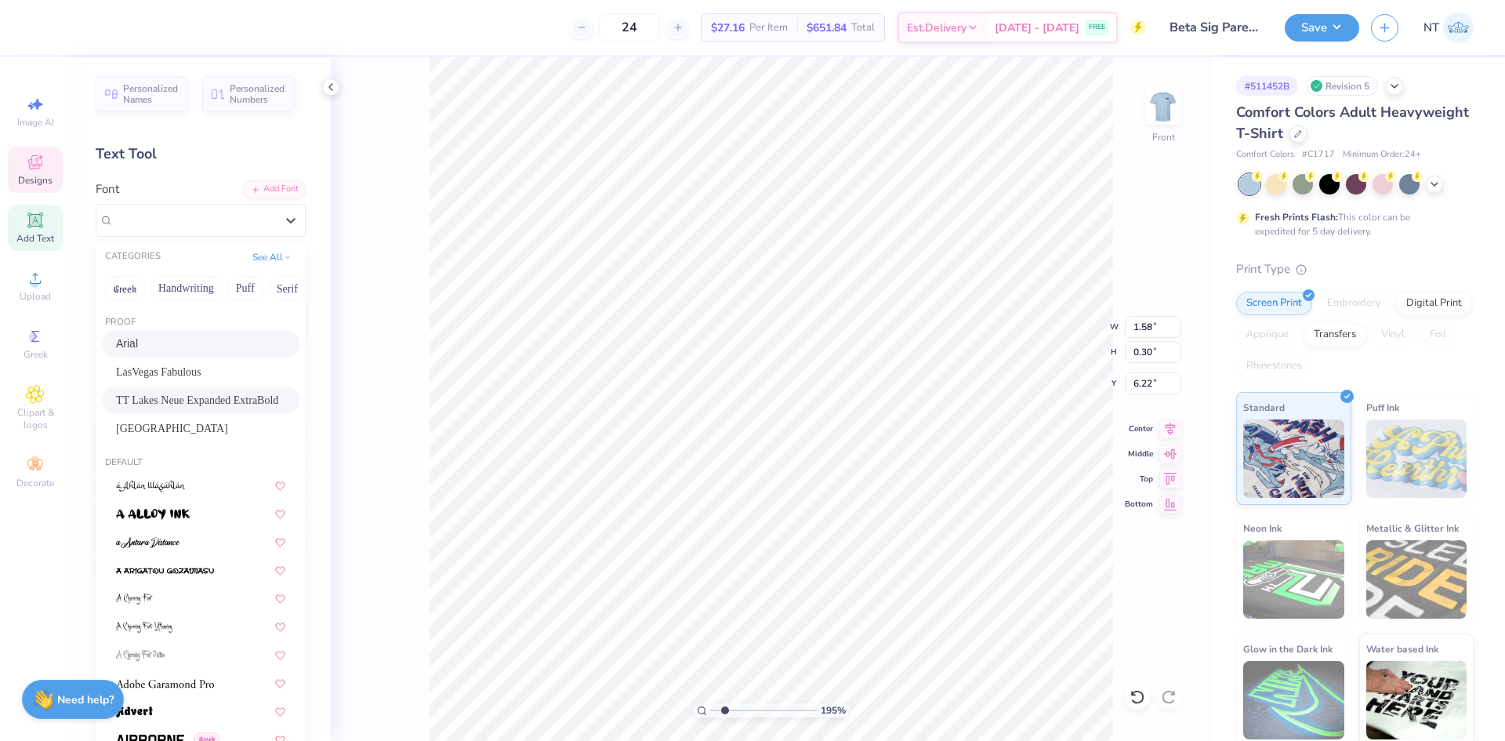
click at [238, 392] on span "TT Lakes Neue Expanded ExtraBold" at bounding box center [197, 400] width 162 height 16
type input "1.94838374793402"
type input "2.53"
type input "0.29"
type input "6.23"
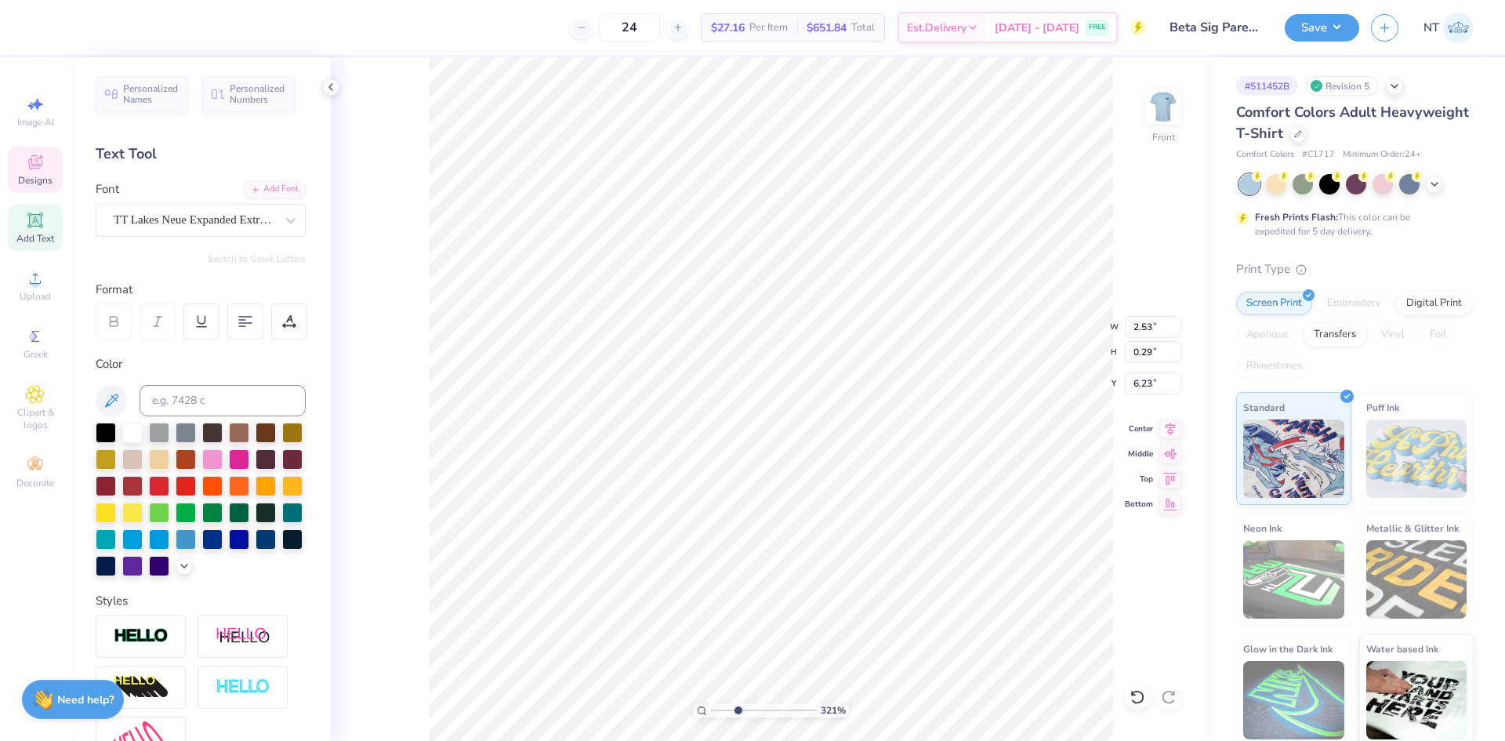
type input "3.21314535235116"
type input "1.91"
type input "0.22"
type input "6.30"
type input "3.21314535235116"
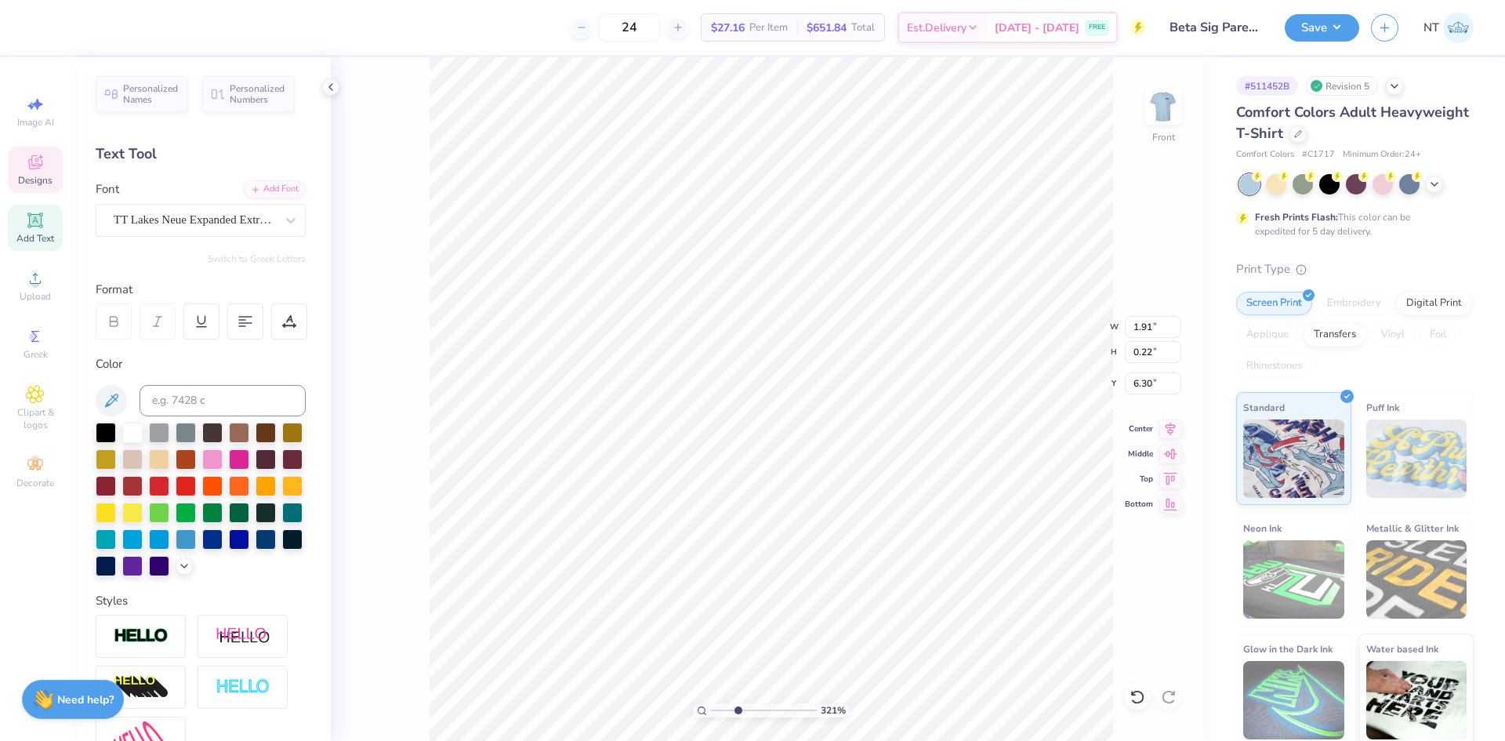
type input "6.58"
type input "1.22"
type input "6.84"
type input "3.21314535235116"
type input "1.91"
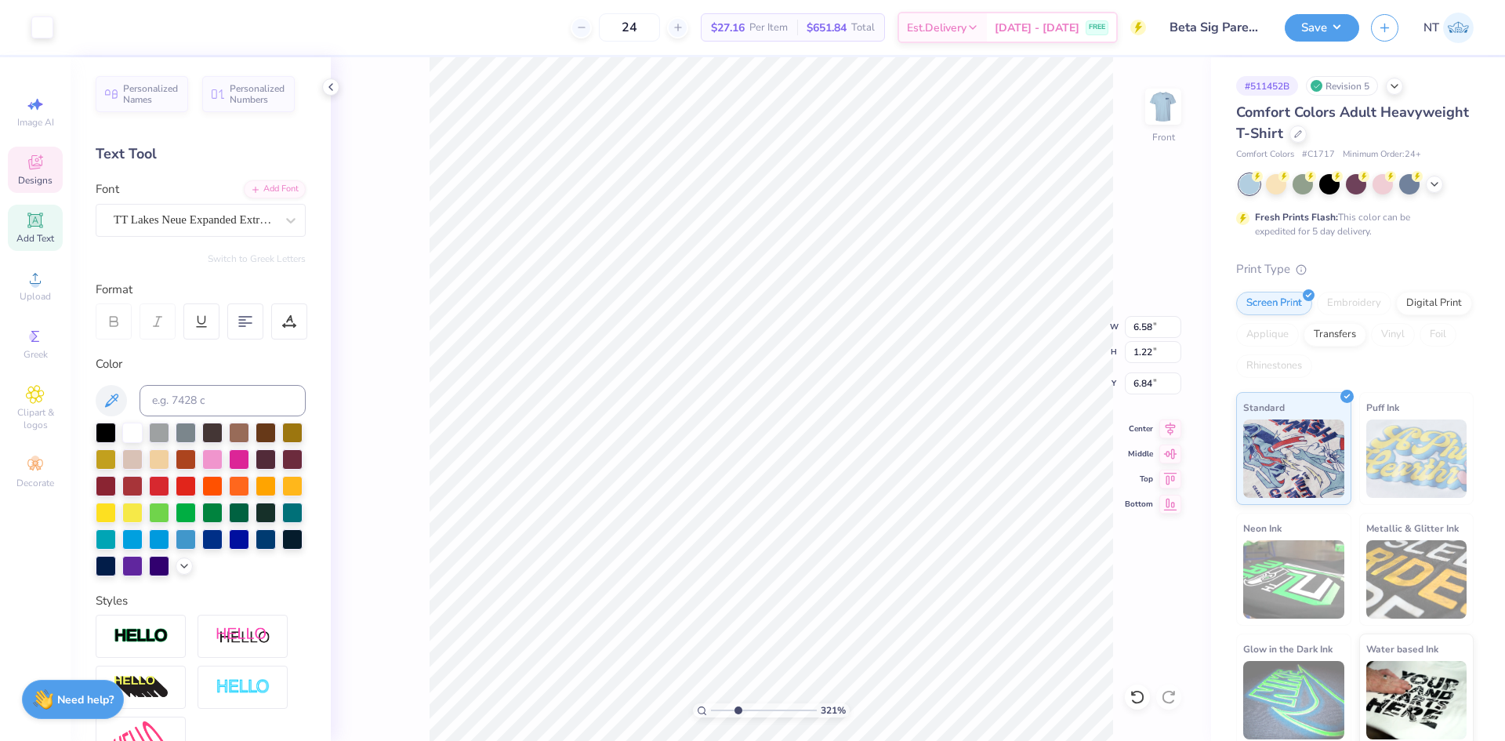
type input "0.22"
type input "6.31"
type input "3.21314535235116"
type input "6.44"
click at [1173, 438] on div "321 % Front W 1.91 1.91 " H 0.22 0.22 " Y 6.44 6.44 " Center Middle Top Bottom" at bounding box center [771, 399] width 880 height 684
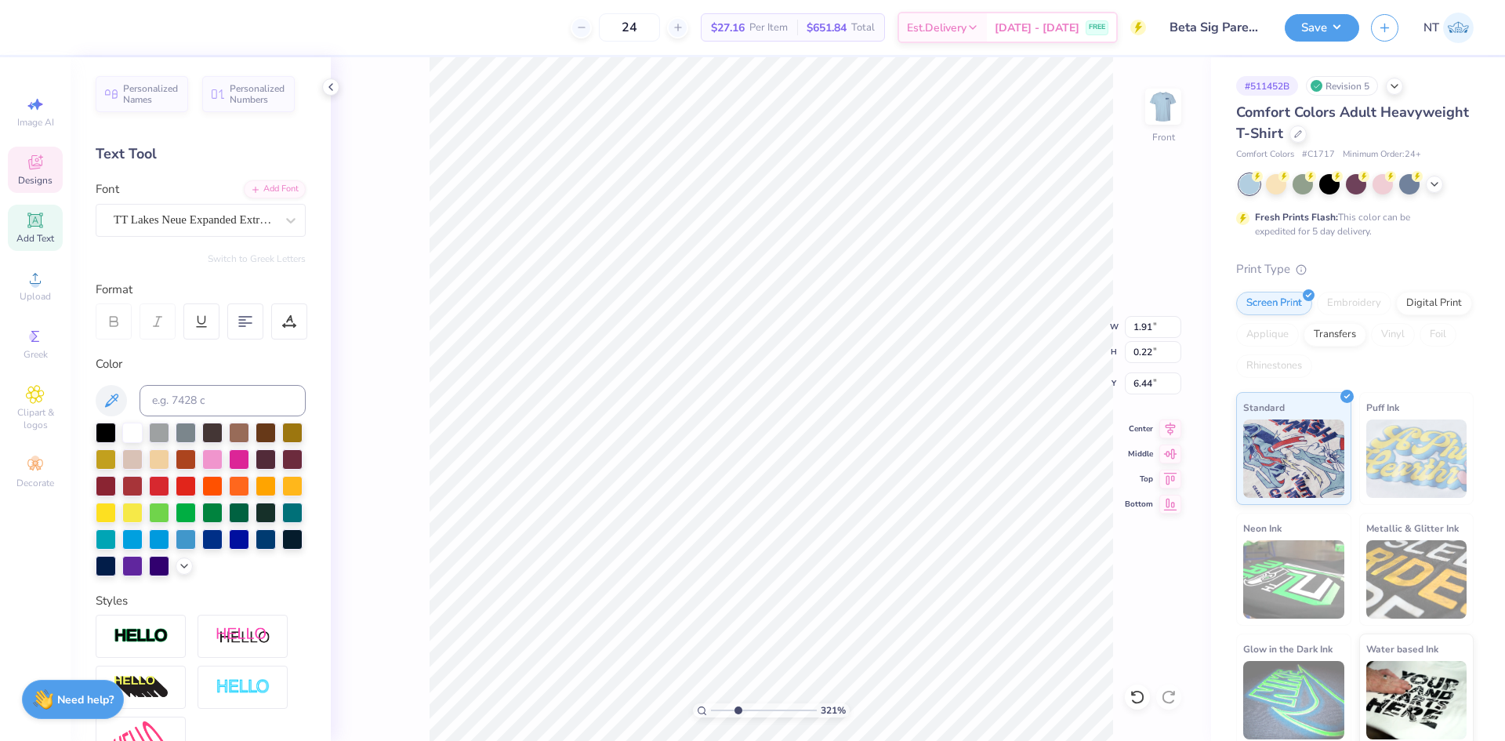
click at [1175, 433] on icon at bounding box center [1171, 428] width 10 height 13
click at [1168, 423] on div "321 % Front W 1.91 1.91 " H 0.22 0.22 " Y 6.44 6.44 " Center Middle Top Bottom" at bounding box center [771, 399] width 880 height 684
click at [1173, 427] on icon at bounding box center [1171, 426] width 22 height 19
type input "10"
click at [1164, 422] on icon at bounding box center [1171, 426] width 22 height 19
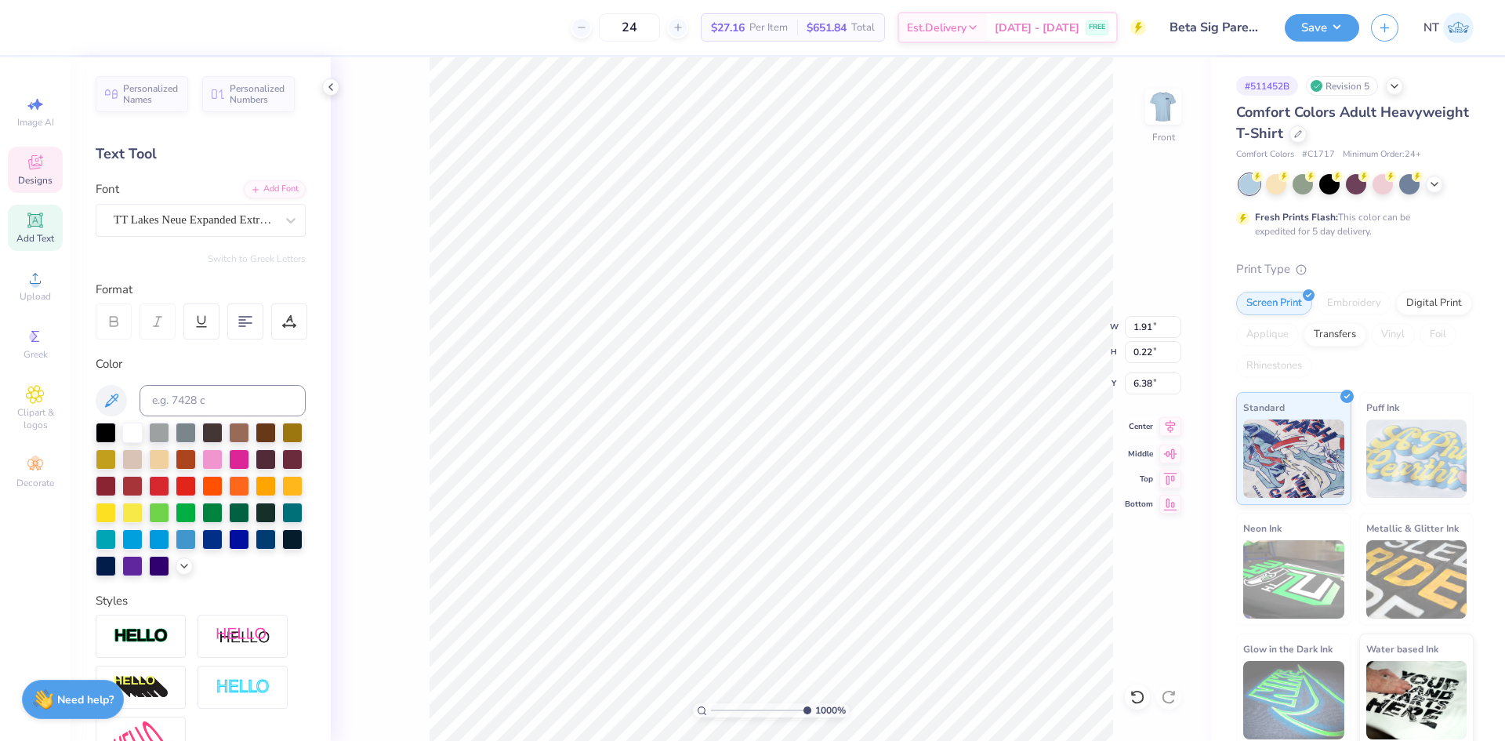
type input "6.38"
click at [805, 560] on li "Group" at bounding box center [804, 569] width 123 height 31
type input "1.1443473820924"
click at [1135, 372] on input "3.20" at bounding box center [1153, 383] width 56 height 22
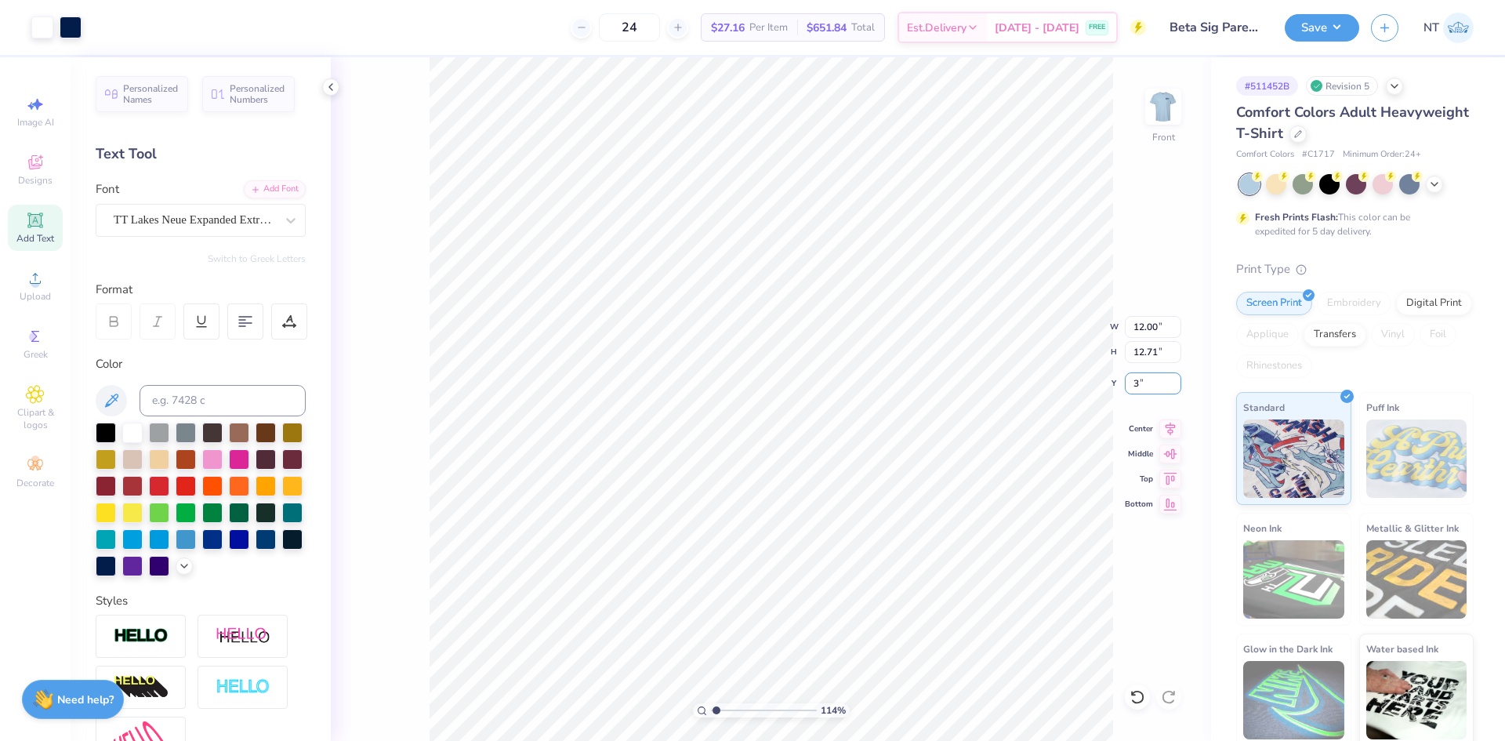
type input "3"
type input "1.1443473820924"
type input "3.00"
click at [1170, 115] on img at bounding box center [1163, 106] width 63 height 63
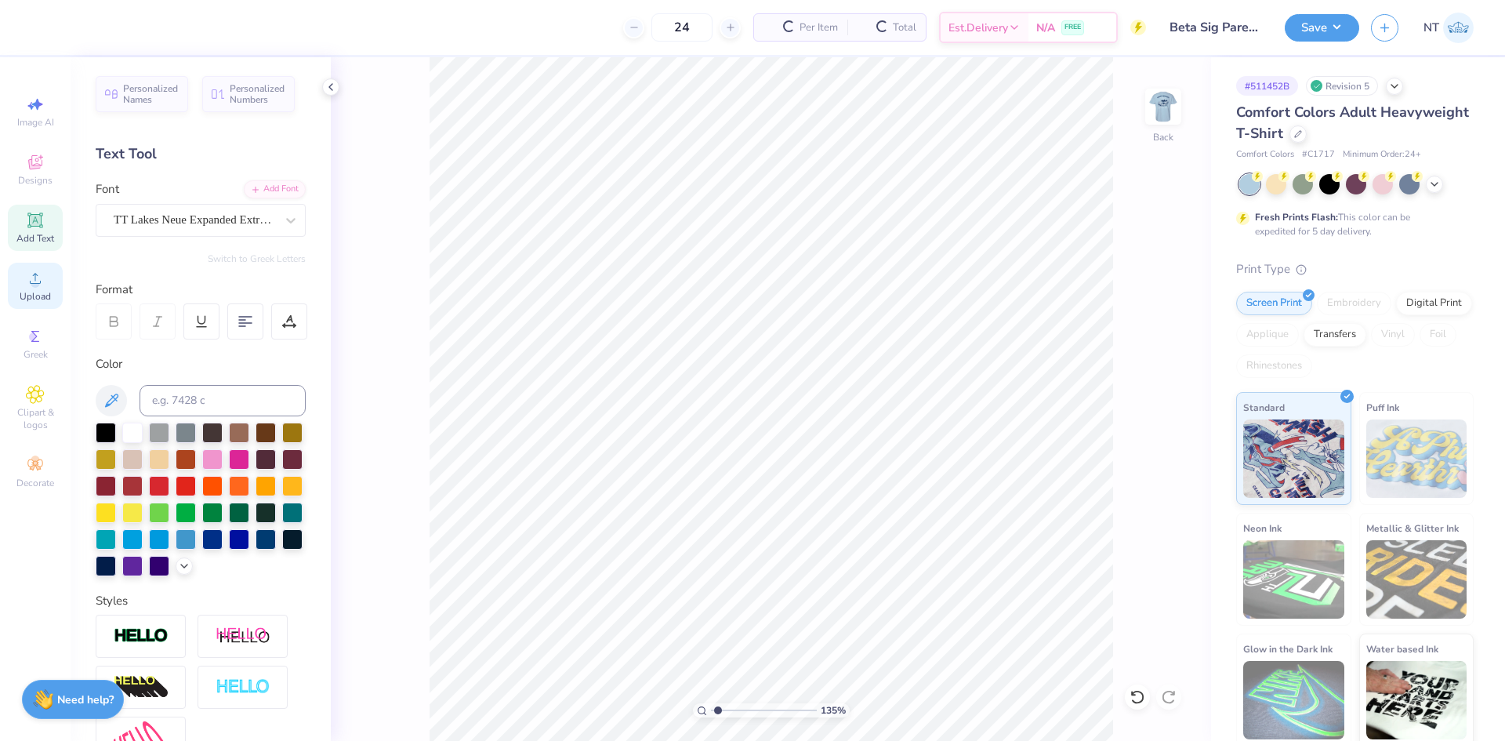
click at [38, 283] on icon at bounding box center [35, 278] width 11 height 11
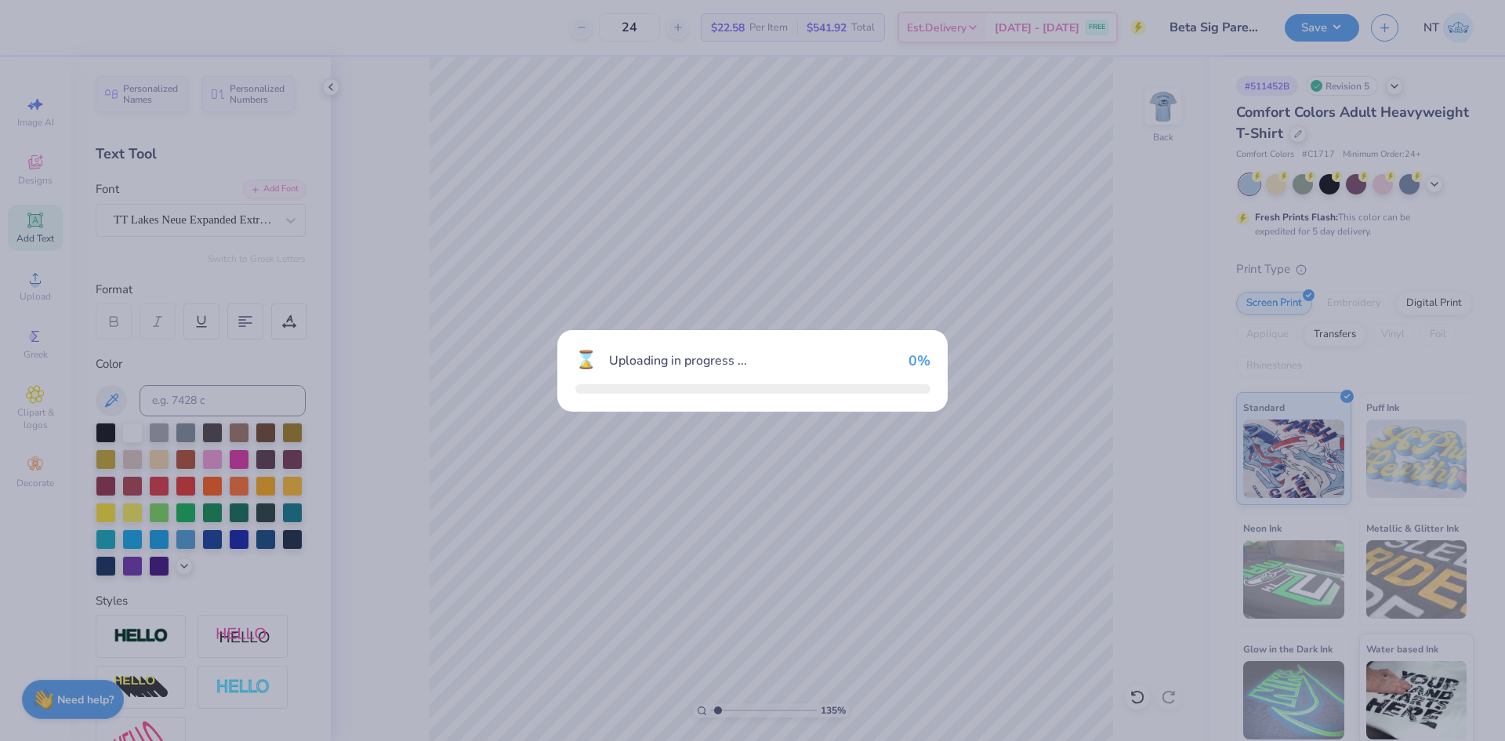
type input "1.35199941909655"
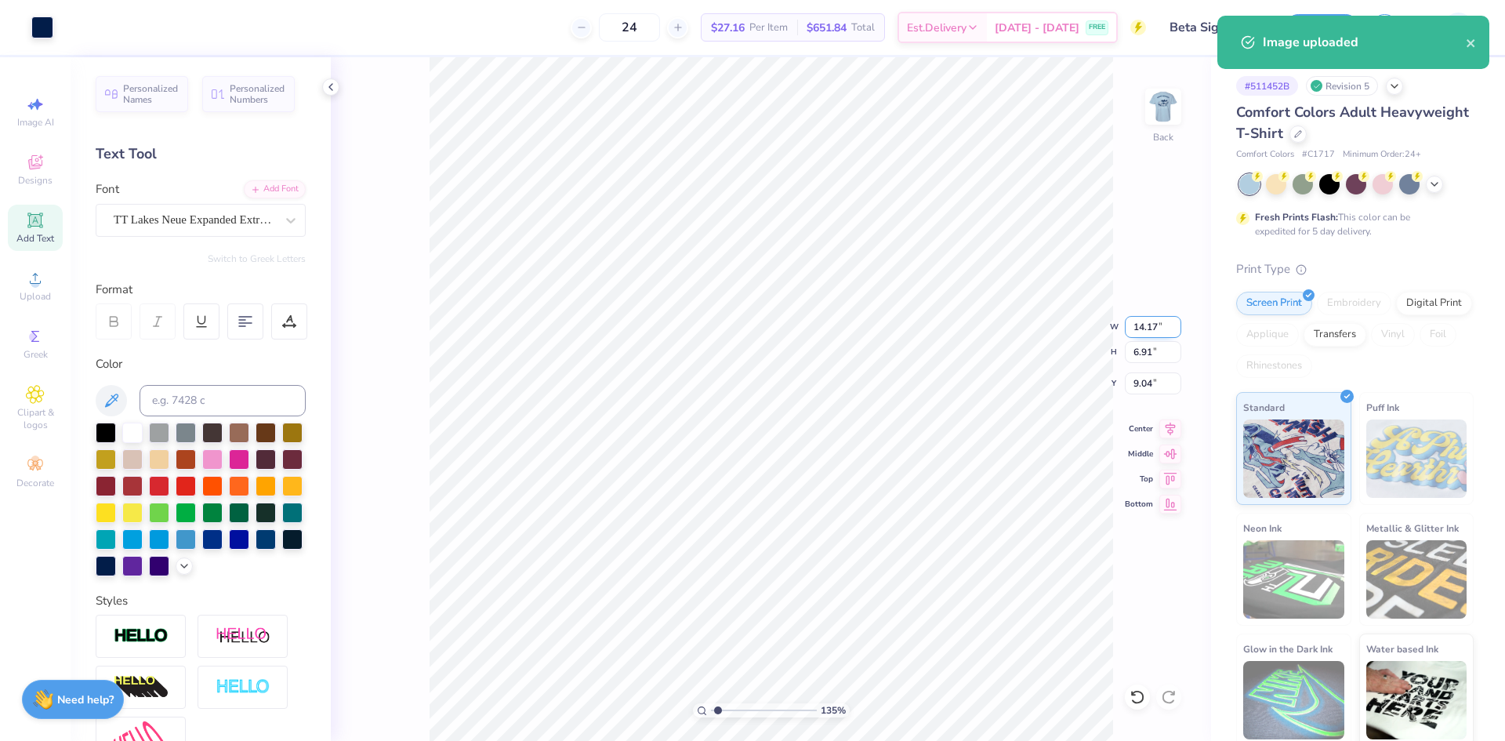
click at [1150, 331] on input "14.17" at bounding box center [1153, 327] width 56 height 22
click at [1150, 330] on input "14.17" at bounding box center [1153, 327] width 56 height 22
type input "3.5"
type input "1.35199941909655"
type input "3.50"
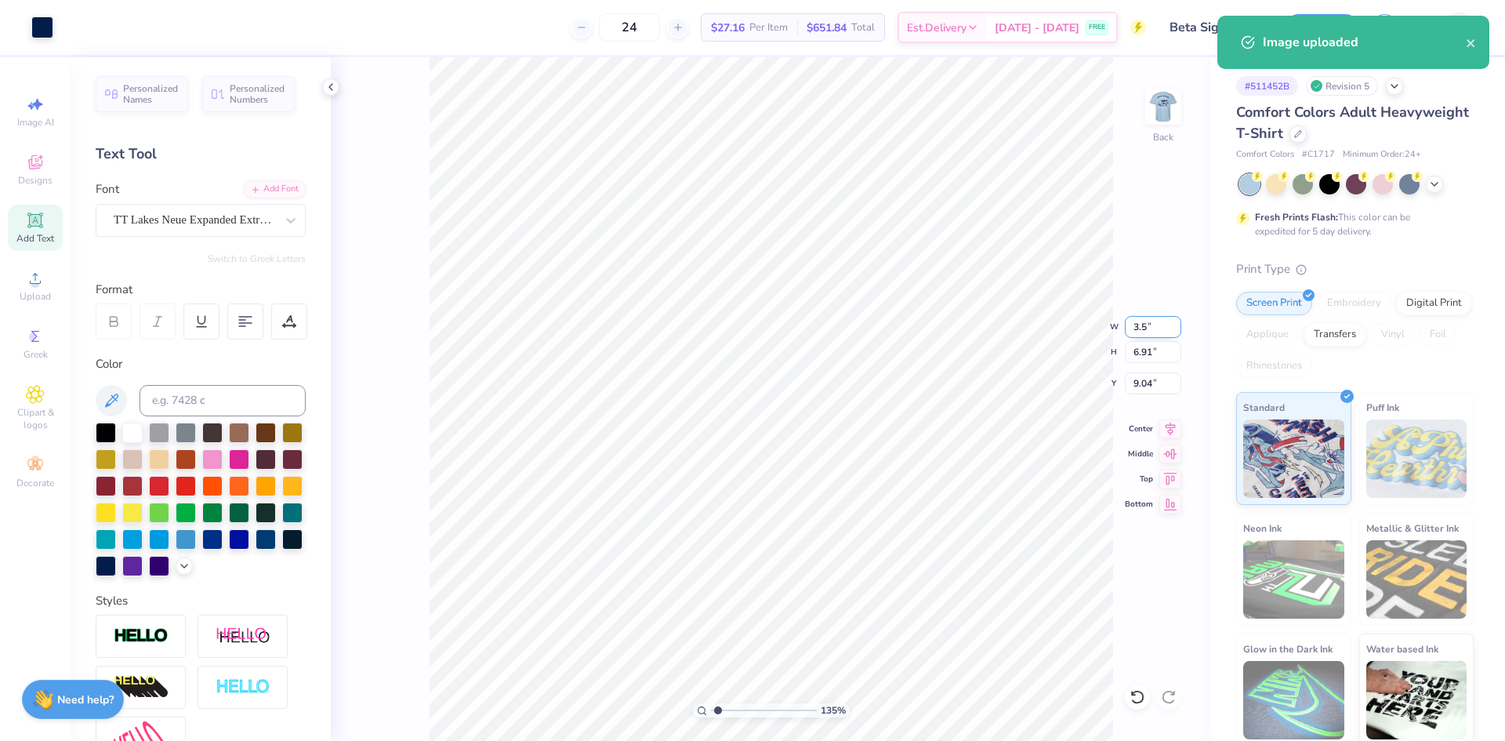
type input "1.71"
type input "11.65"
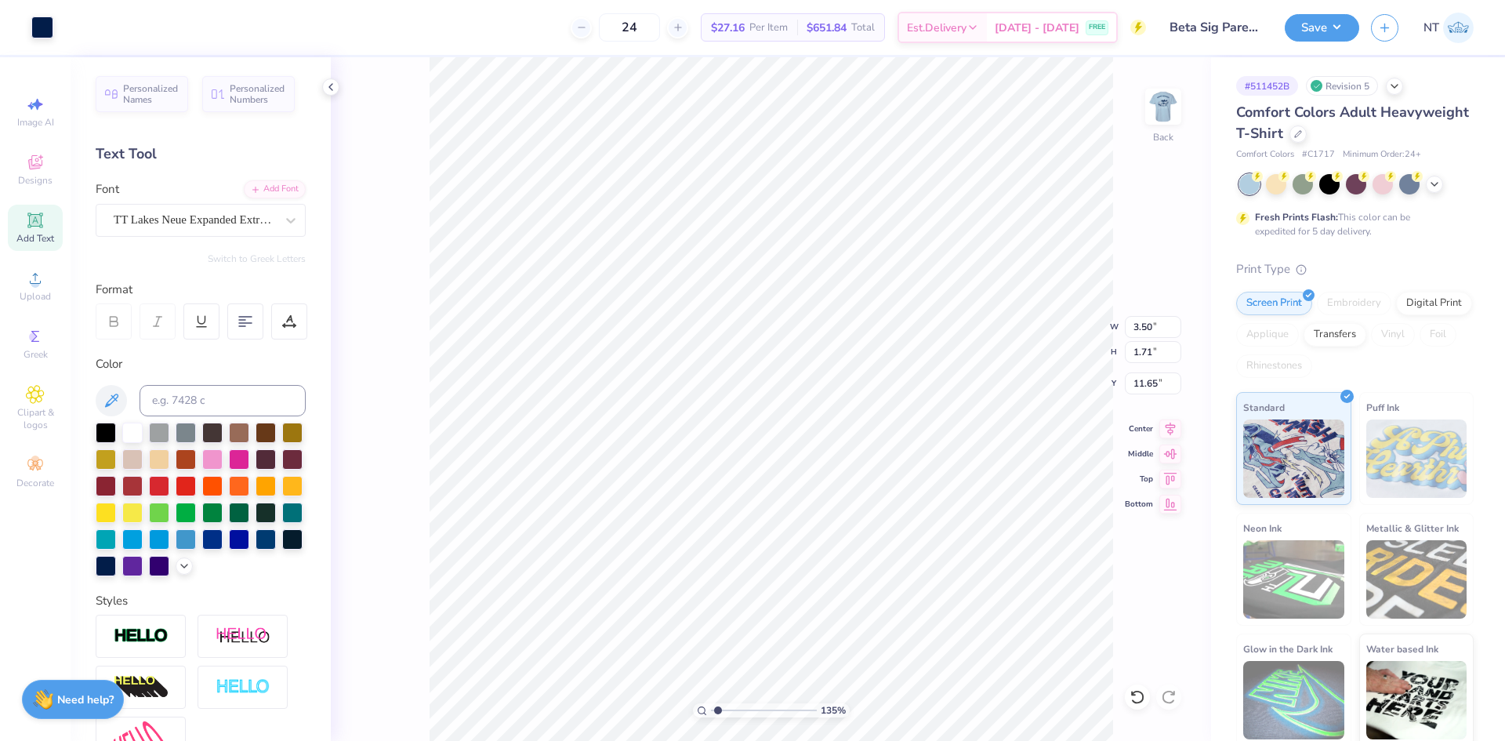
type input "1.35199941909655"
type input "3.00"
click at [1142, 101] on div at bounding box center [1163, 107] width 72 height 72
click at [1168, 122] on img at bounding box center [1163, 106] width 63 height 63
click at [332, 85] on icon at bounding box center [331, 87] width 13 height 13
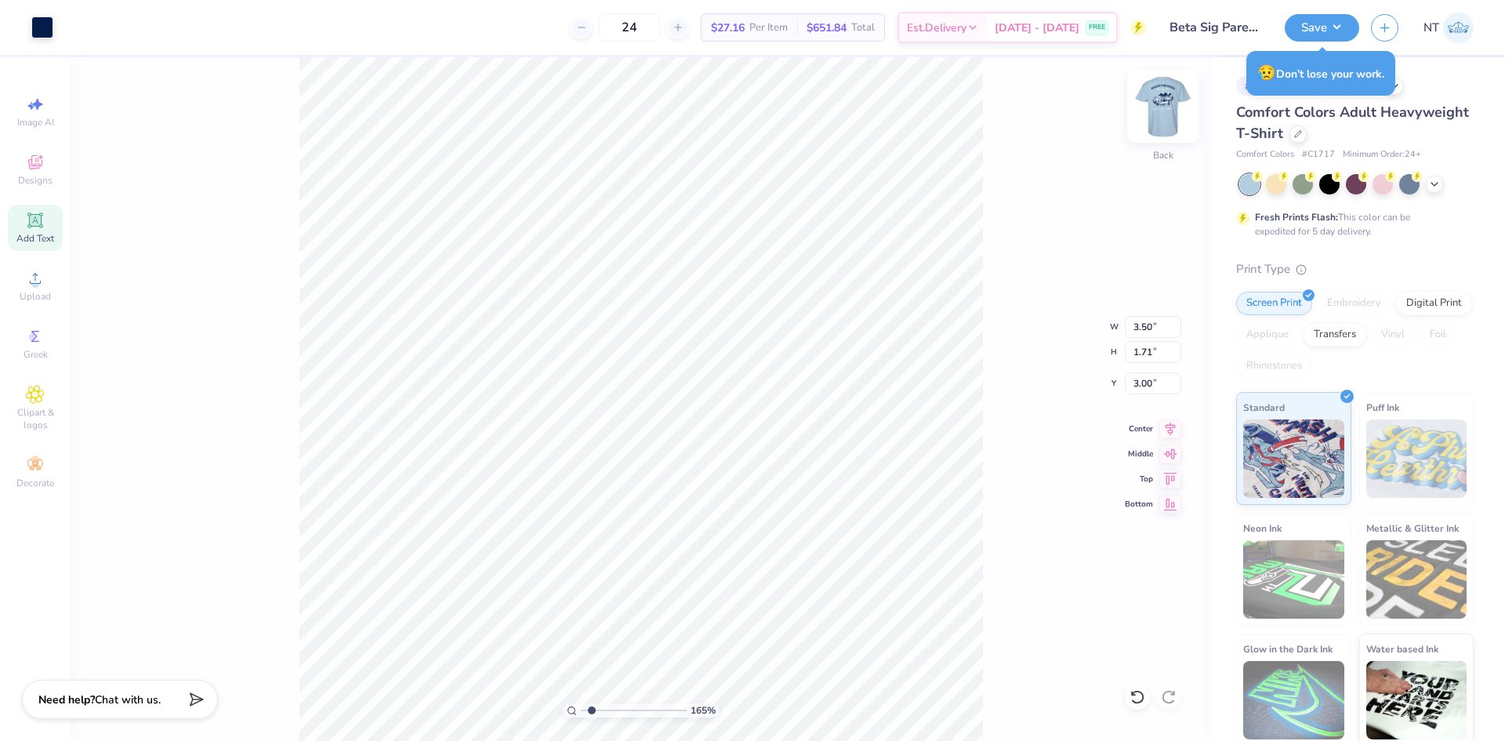
click at [1171, 97] on img at bounding box center [1163, 106] width 63 height 63
click at [1164, 109] on img at bounding box center [1163, 106] width 63 height 63
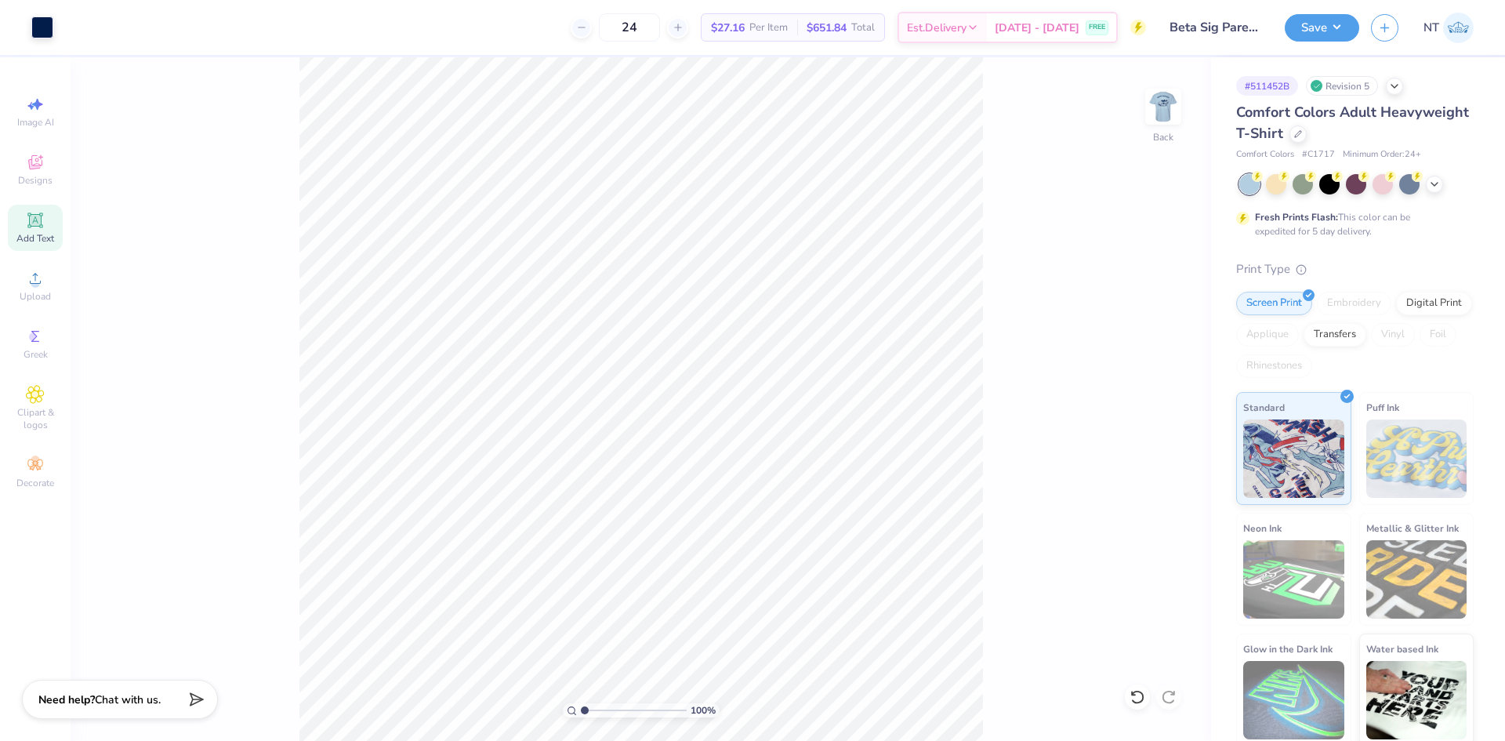
click at [1010, 398] on div "100 % Back" at bounding box center [641, 399] width 1141 height 684
click at [1167, 83] on img at bounding box center [1163, 106] width 63 height 63
click at [1166, 97] on img at bounding box center [1163, 106] width 31 height 31
click at [1347, 28] on button "Save" at bounding box center [1322, 25] width 74 height 27
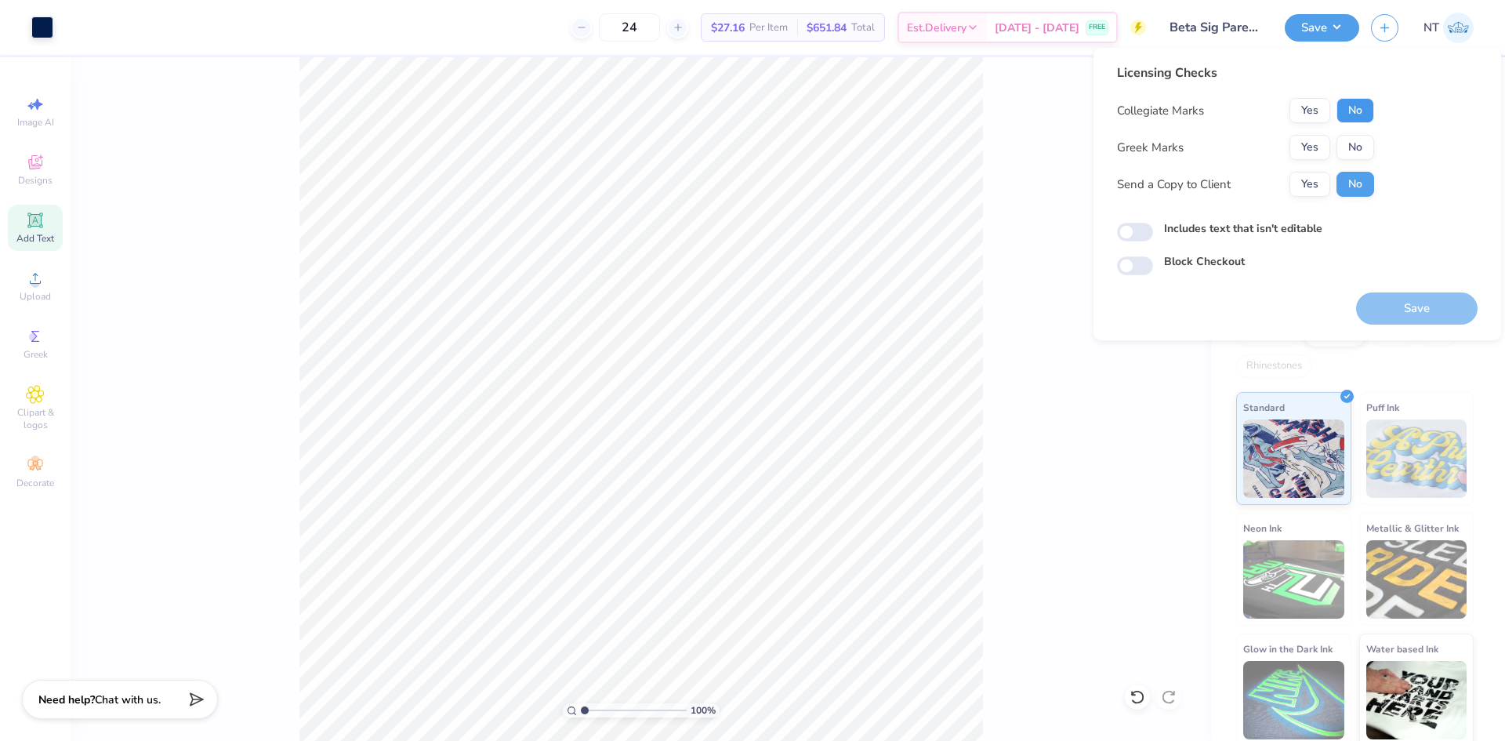
click at [1349, 103] on button "No" at bounding box center [1356, 110] width 38 height 25
click at [1374, 151] on div "Licensing Checks Collegiate Marks Yes No Greek Marks Yes No Send a Copy to Clie…" at bounding box center [1297, 170] width 361 height 212
click at [1359, 148] on button "No" at bounding box center [1356, 147] width 38 height 25
click at [1282, 238] on div "Includes text that isn't editable" at bounding box center [1297, 229] width 361 height 18
click at [1418, 316] on button "Save" at bounding box center [1417, 308] width 122 height 32
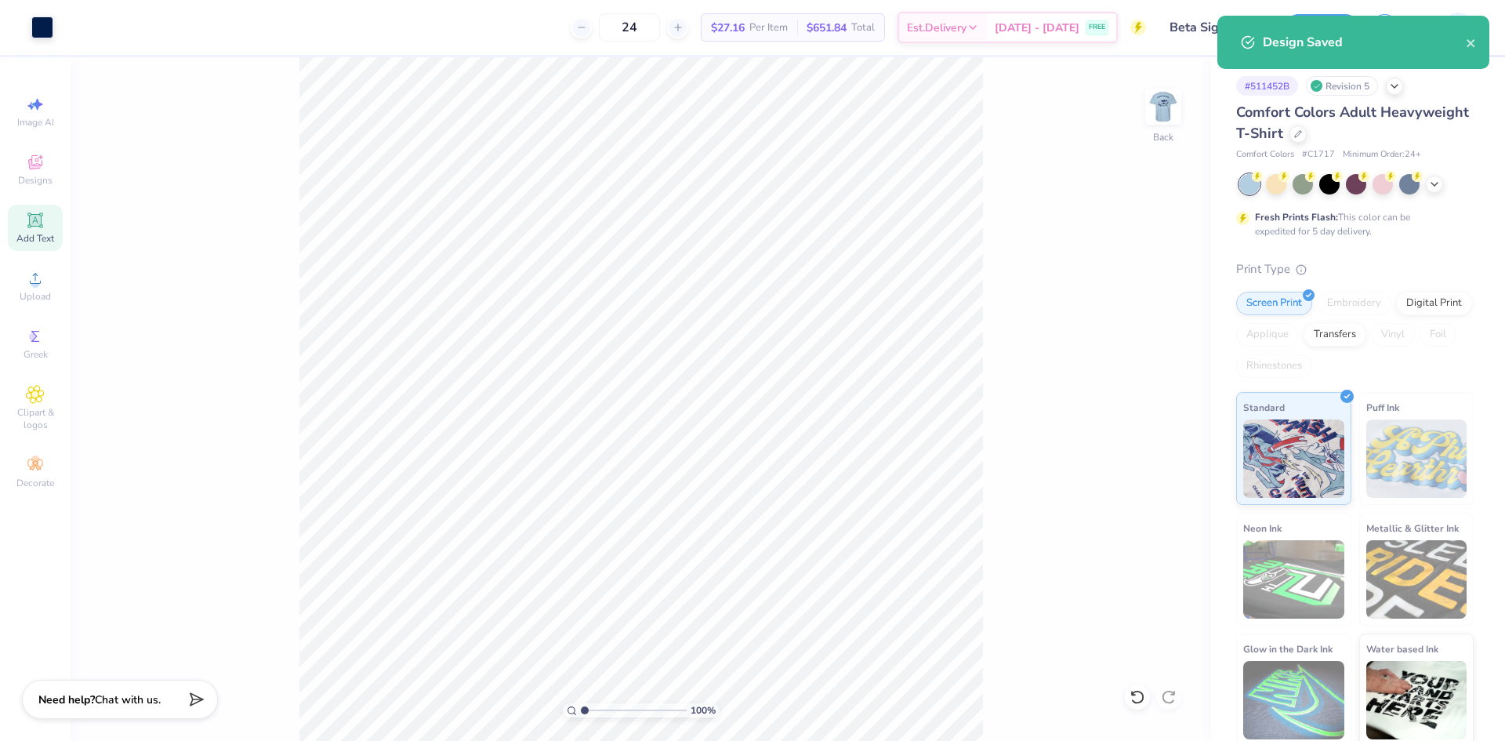
click at [1058, 285] on div "100 % Back" at bounding box center [641, 399] width 1141 height 684
click at [1166, 122] on img at bounding box center [1163, 106] width 31 height 31
click at [1030, 358] on div "100 % Front" at bounding box center [641, 399] width 1141 height 684
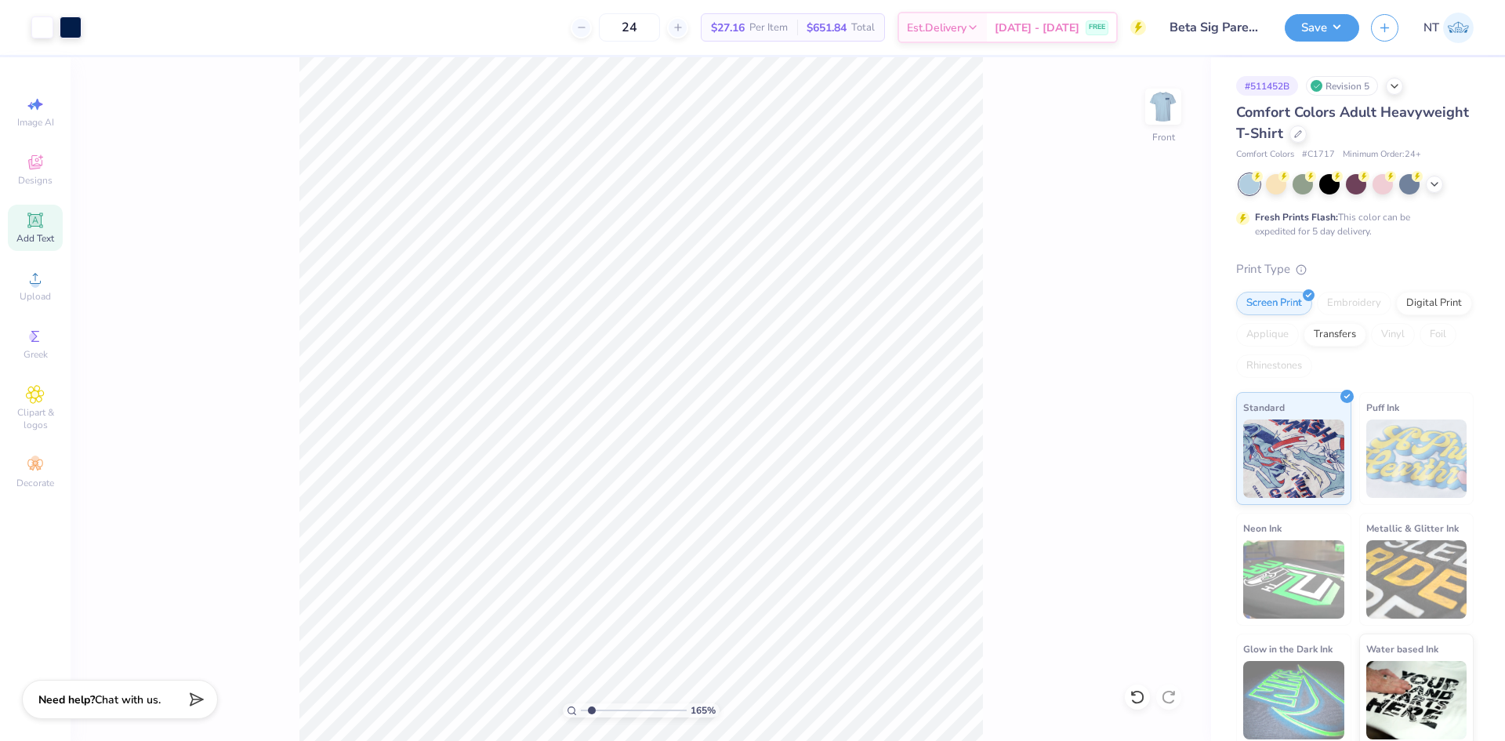
type input "1"
click at [1351, 25] on button "Save" at bounding box center [1322, 25] width 74 height 27
